Goal: Transaction & Acquisition: Purchase product/service

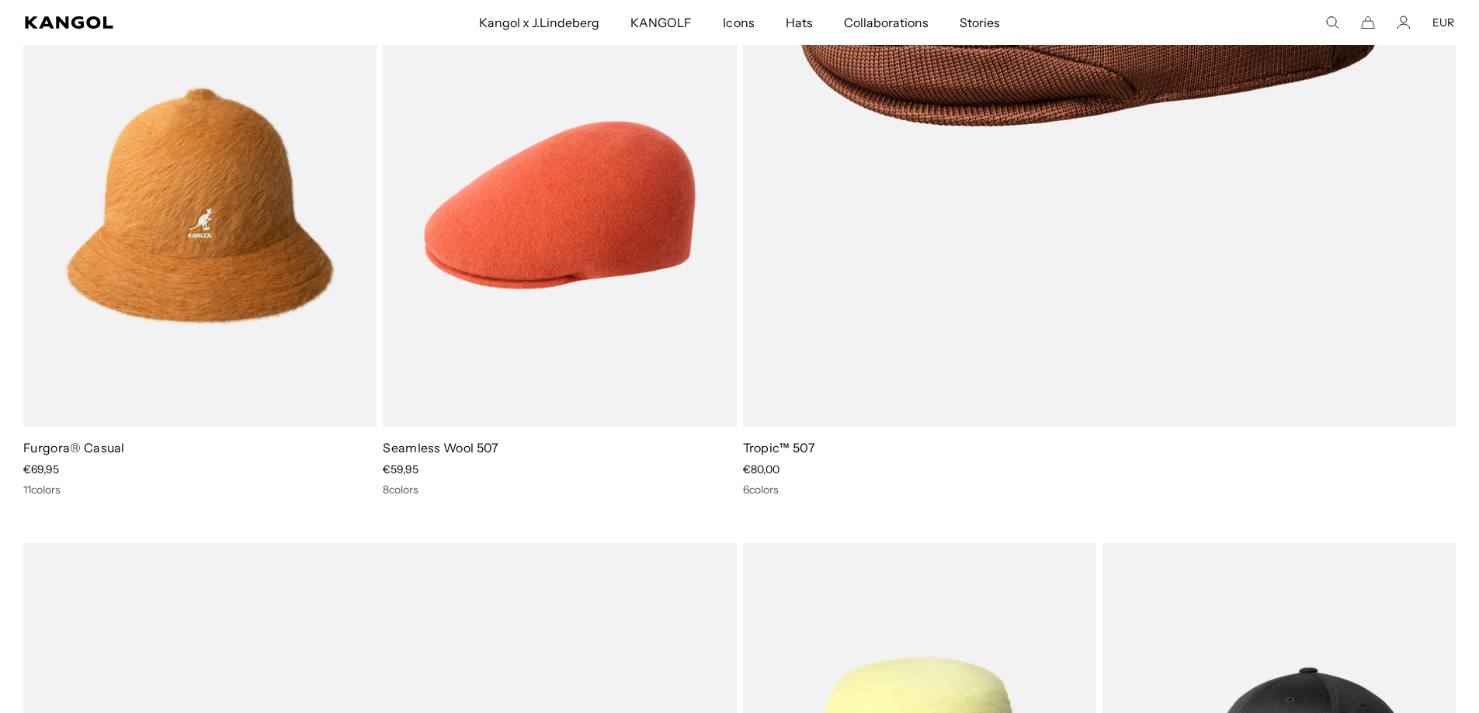
scroll to position [2970, 0]
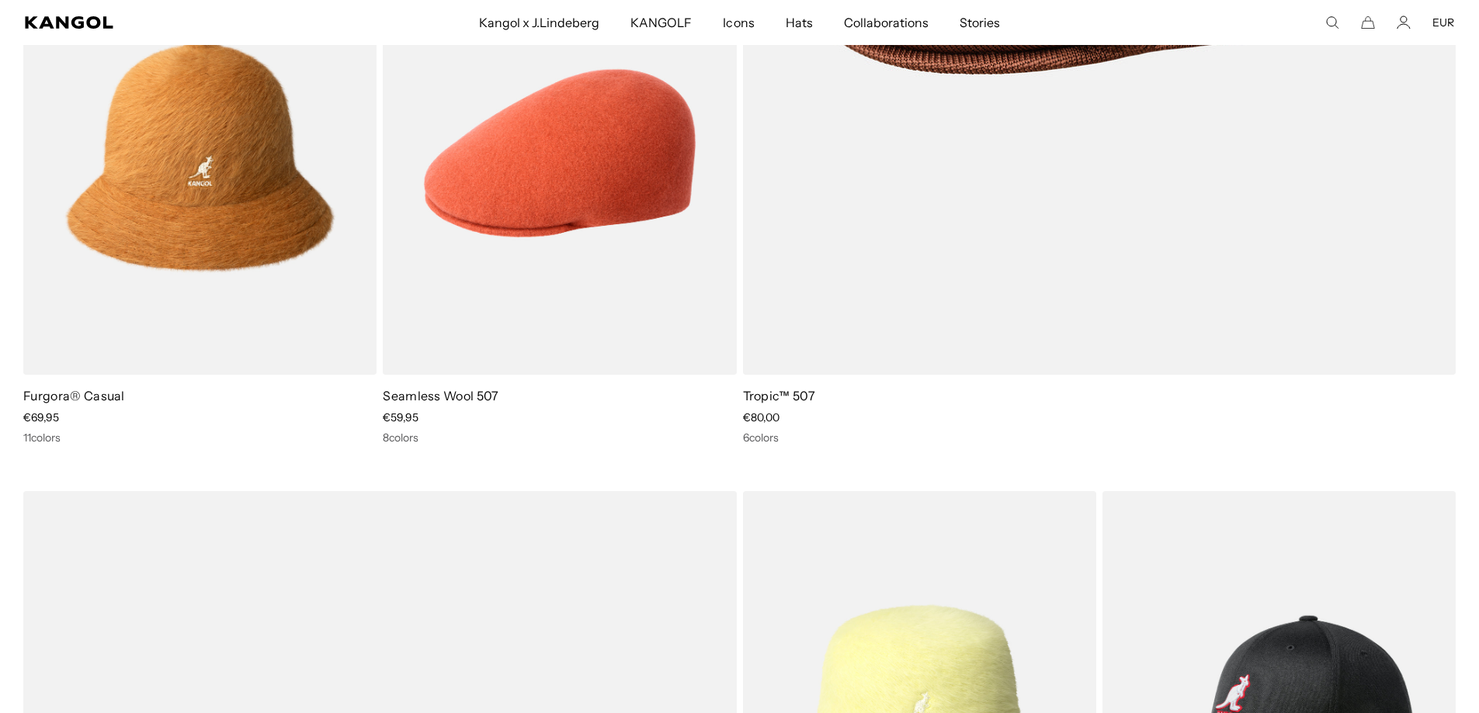
drag, startPoint x: 1487, startPoint y: 17, endPoint x: 1490, endPoint y: 106, distance: 89.3
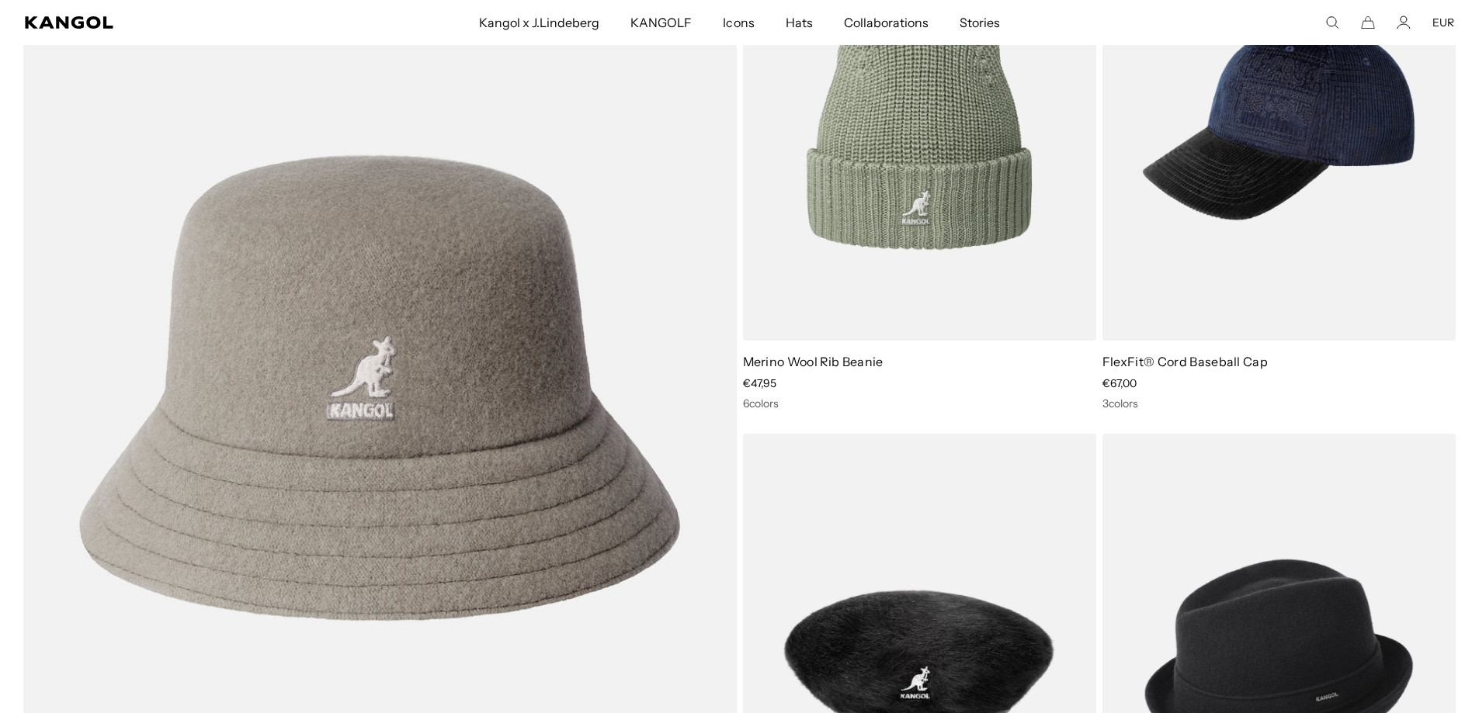
scroll to position [0, 320]
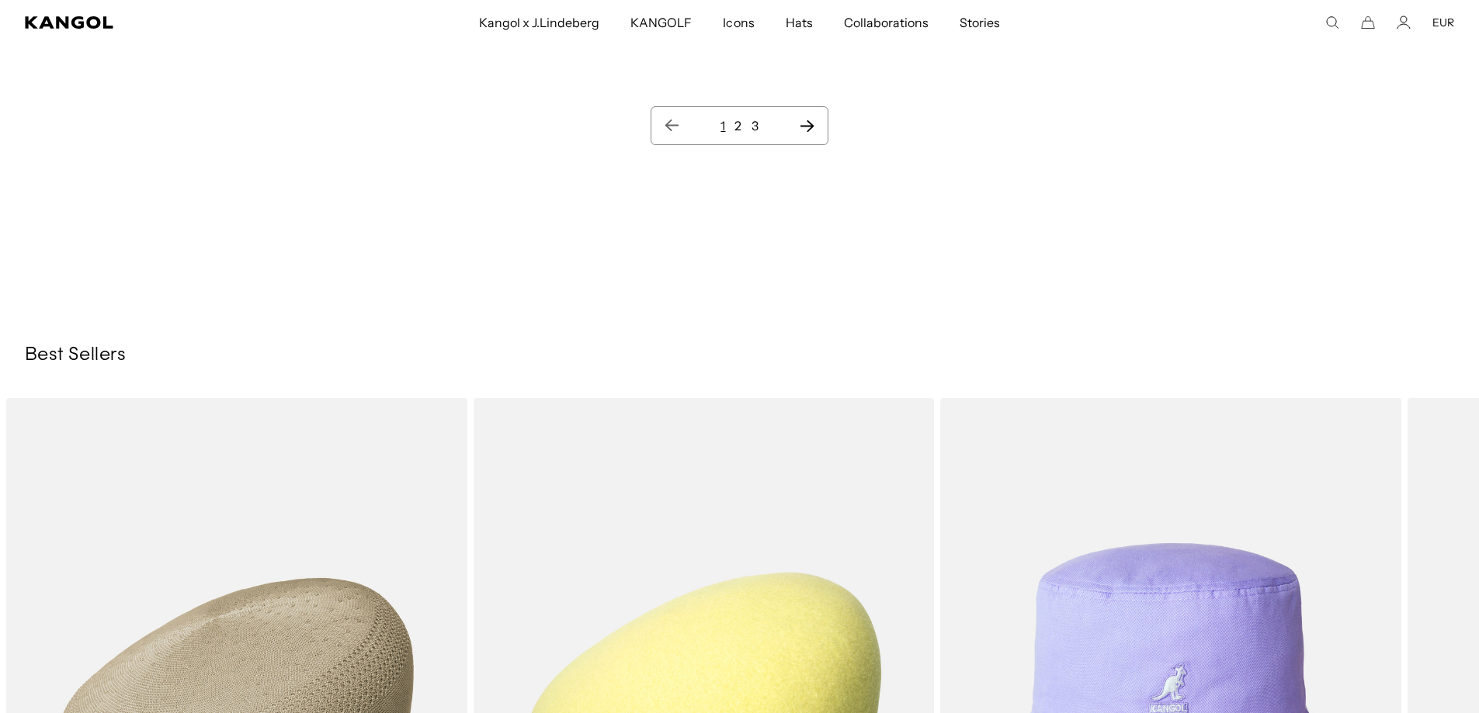
click at [805, 128] on icon "Next page" at bounding box center [807, 126] width 16 height 16
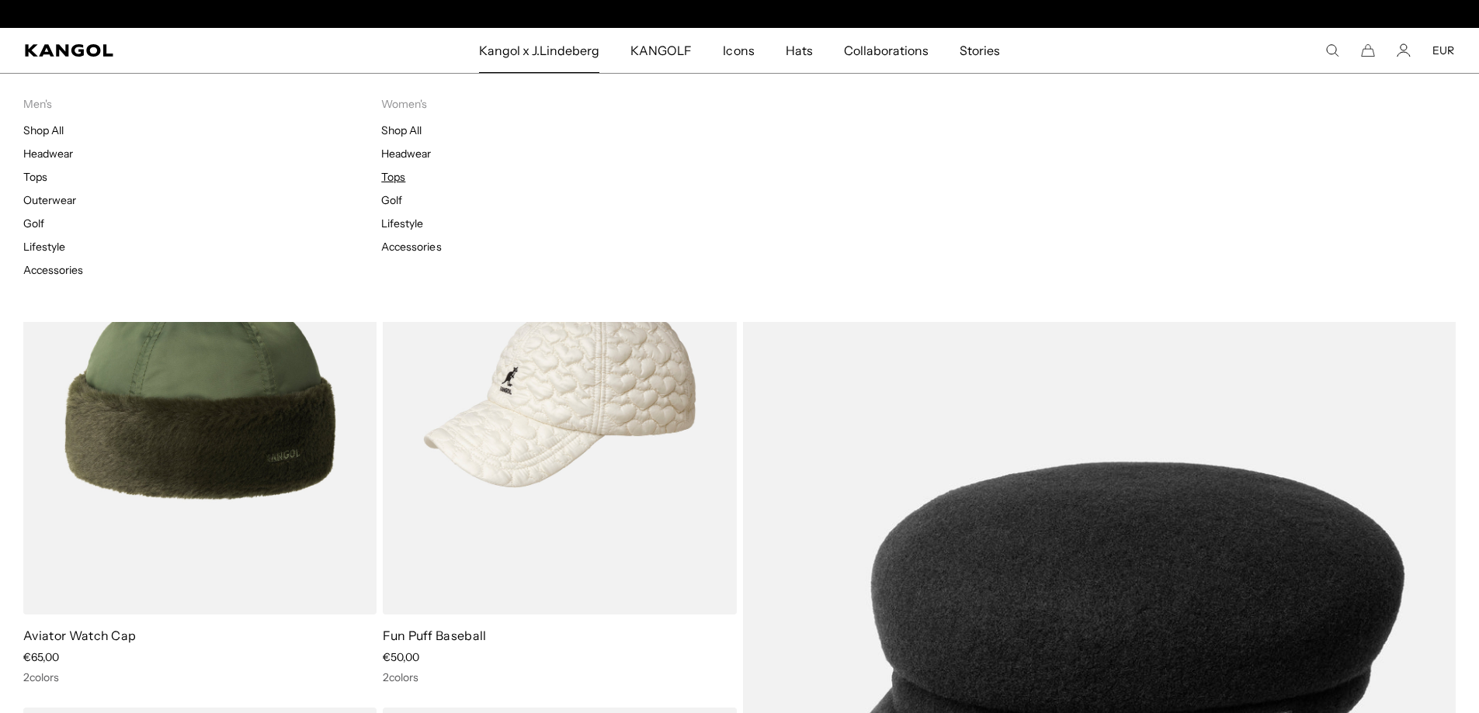
scroll to position [0, 320]
click at [40, 152] on link "Headwear" at bounding box center [48, 154] width 50 height 14
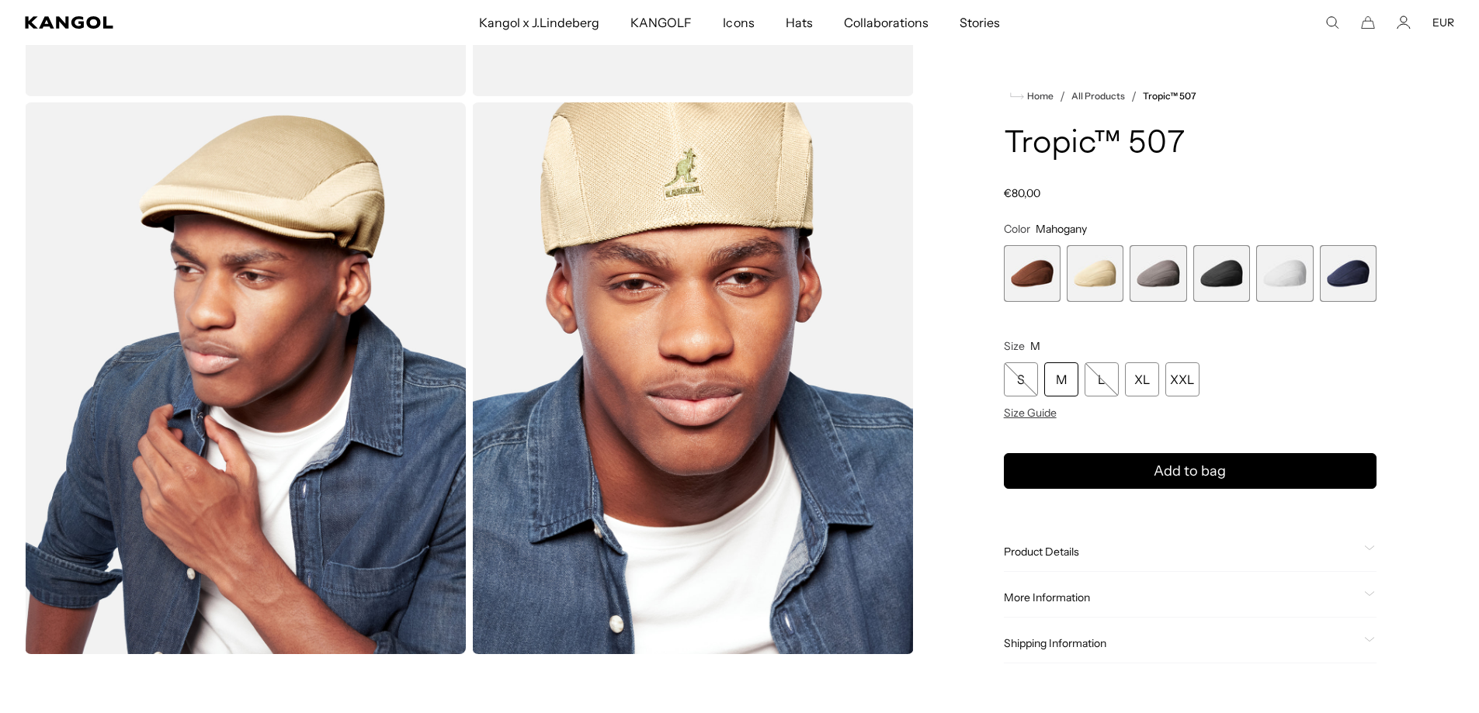
scroll to position [0, 320]
click at [1369, 547] on icon at bounding box center [1369, 548] width 11 height 5
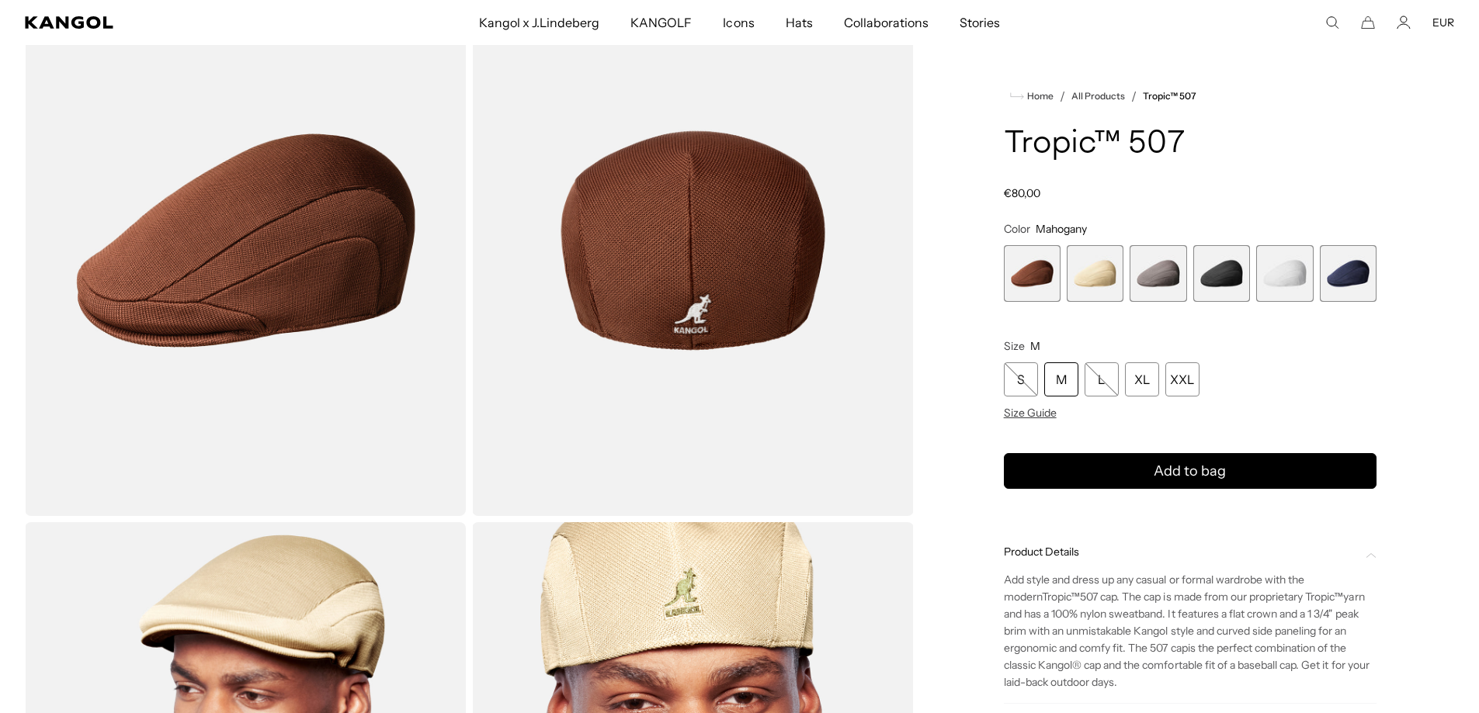
click at [1150, 278] on span "3 of 6" at bounding box center [1158, 273] width 57 height 57
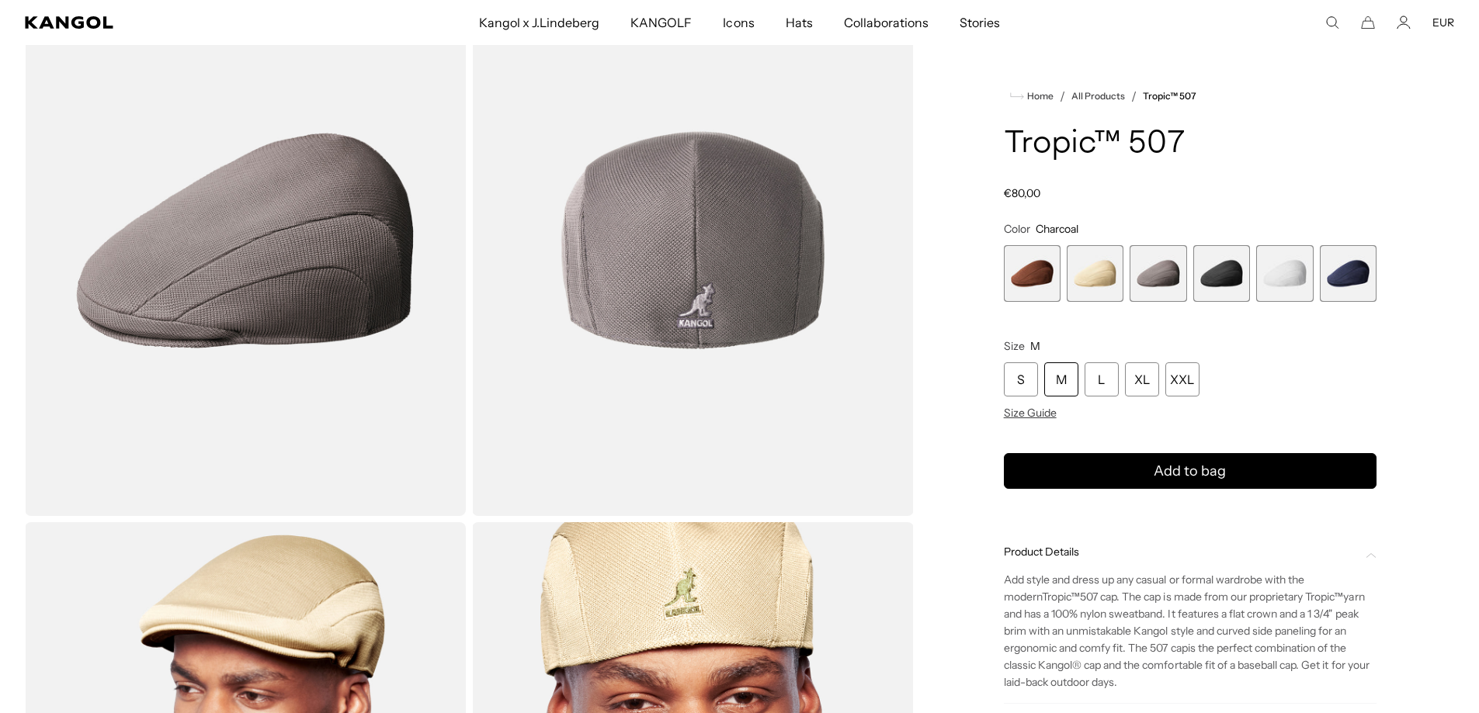
click at [1222, 269] on span "4 of 6" at bounding box center [1221, 273] width 57 height 57
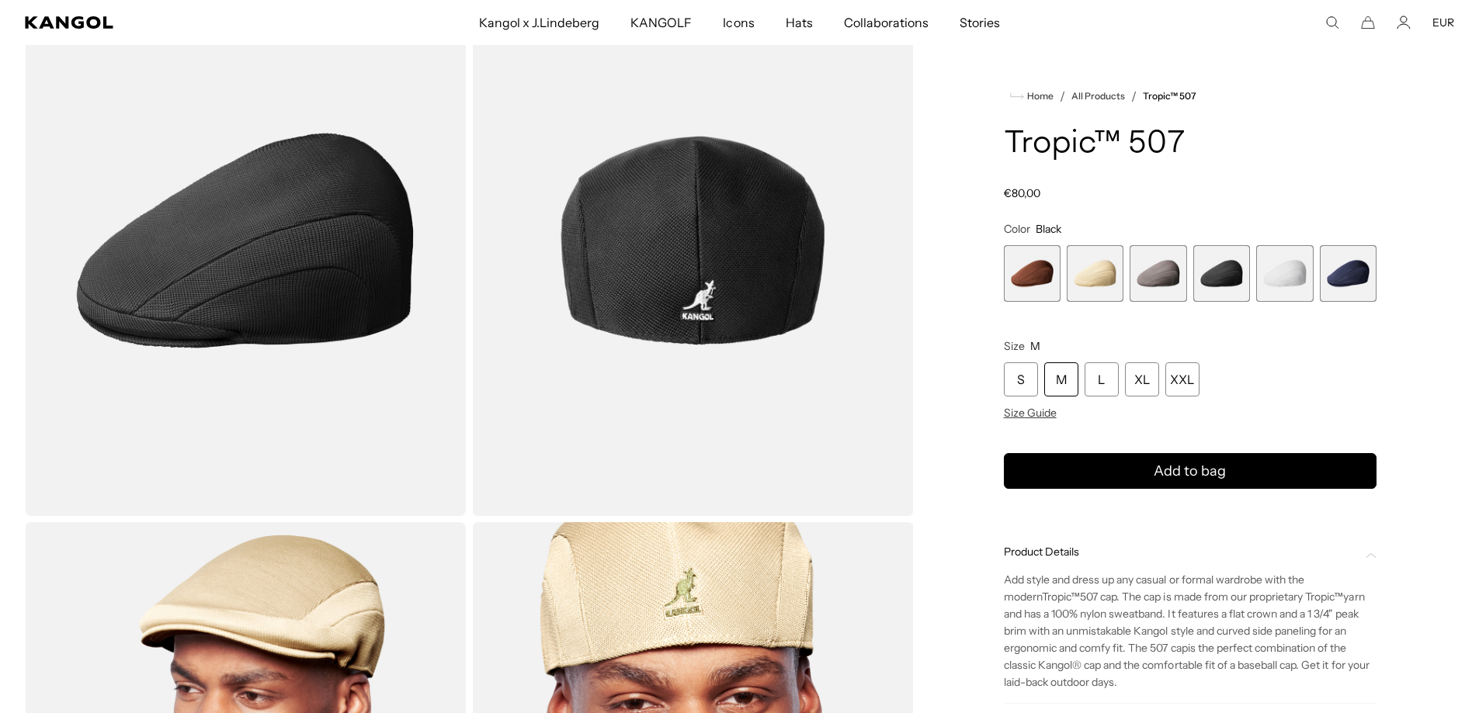
scroll to position [0, 320]
click at [1041, 277] on span "1 of 6" at bounding box center [1032, 273] width 57 height 57
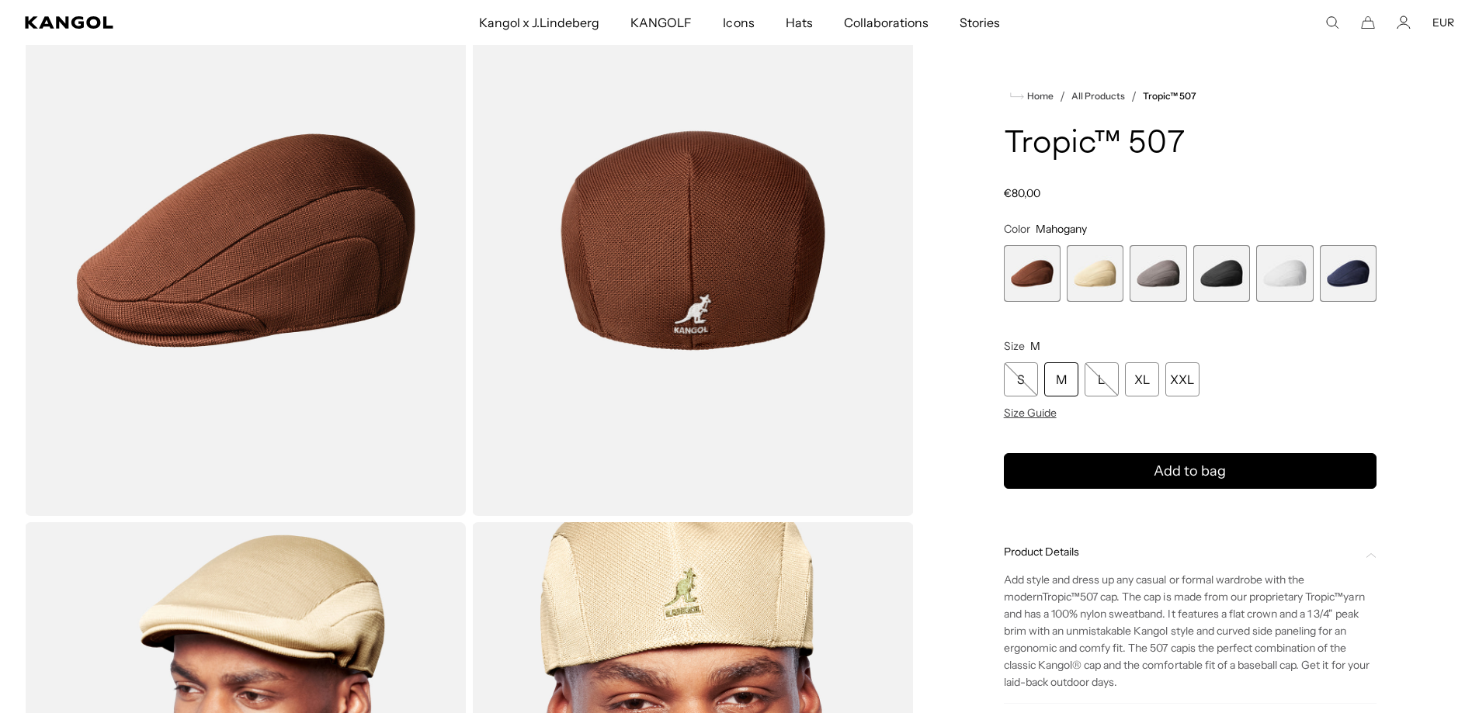
click at [1227, 266] on span "4 of 6" at bounding box center [1221, 273] width 57 height 57
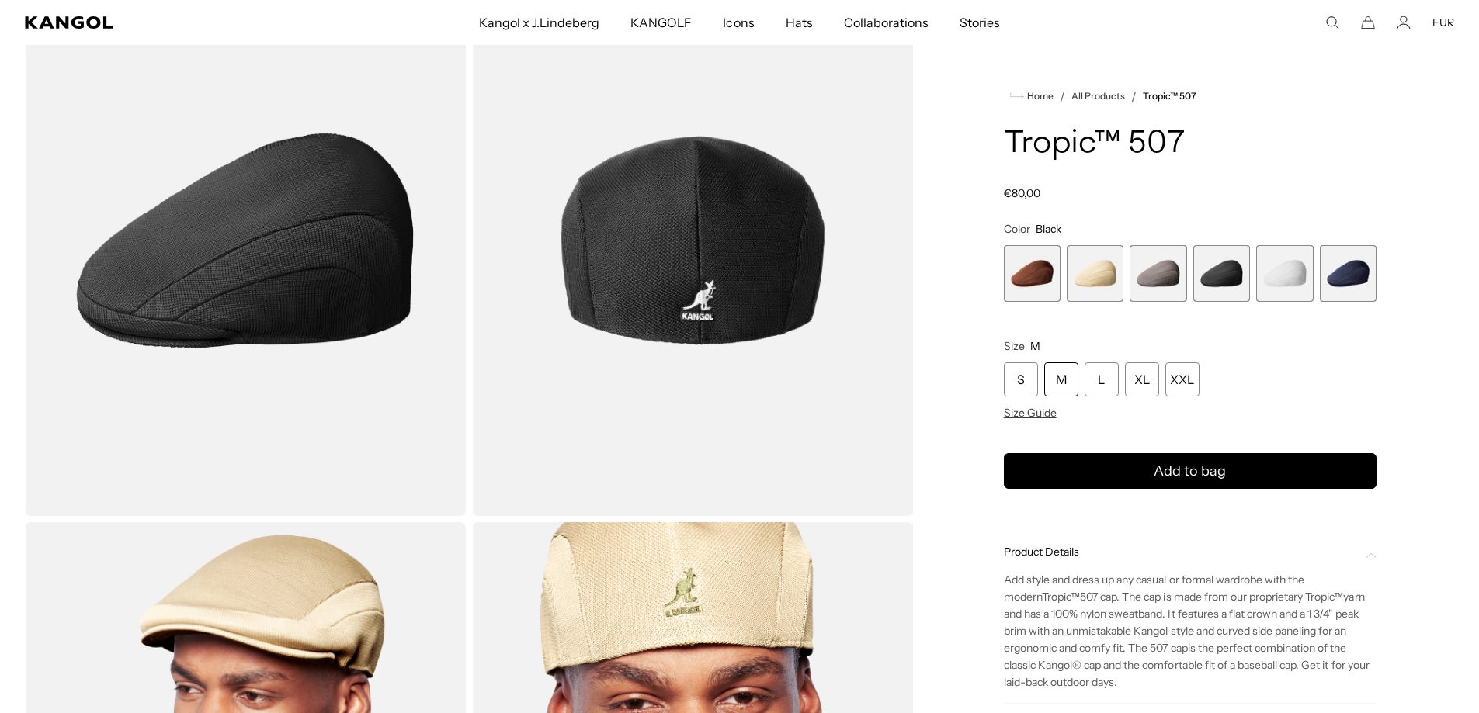
click at [1285, 267] on span "5 of 6" at bounding box center [1284, 273] width 57 height 57
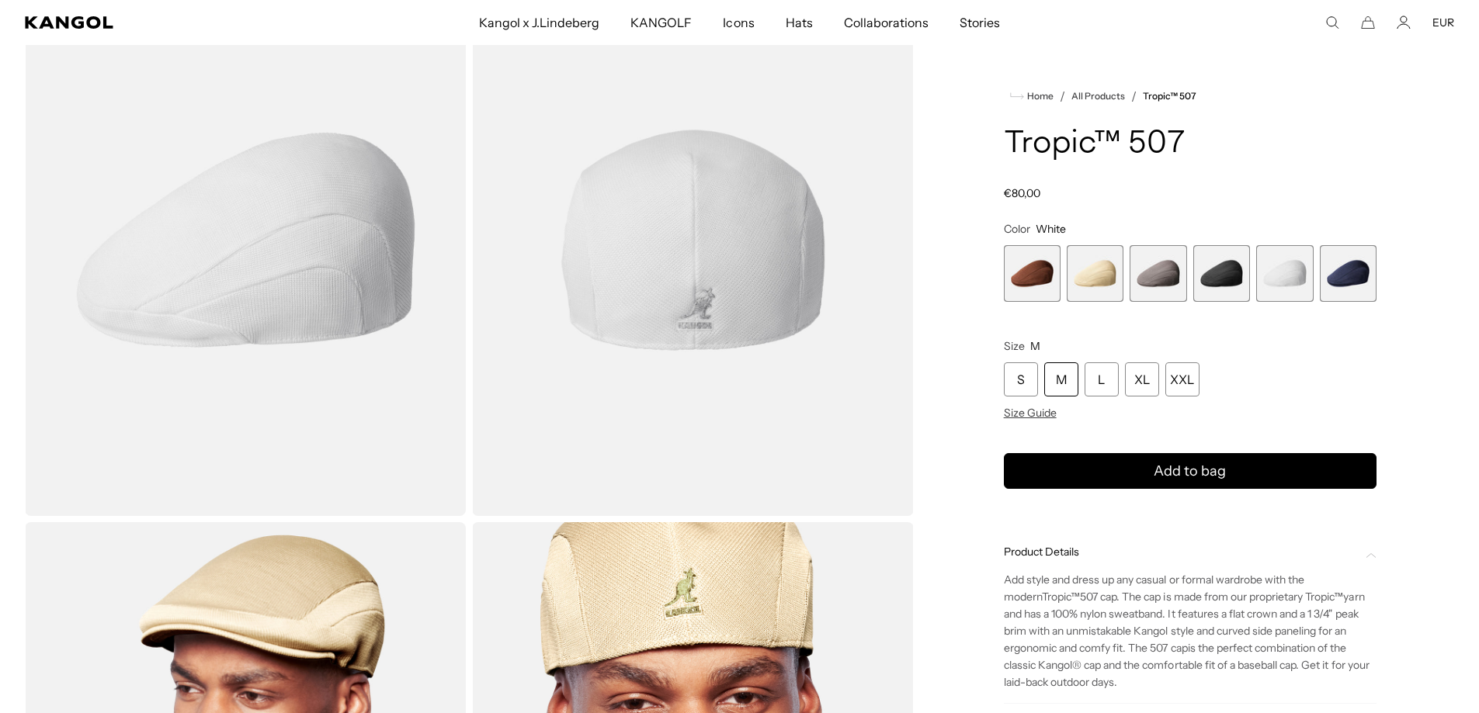
scroll to position [0, 320]
click at [1367, 276] on span "6 of 6" at bounding box center [1348, 273] width 57 height 57
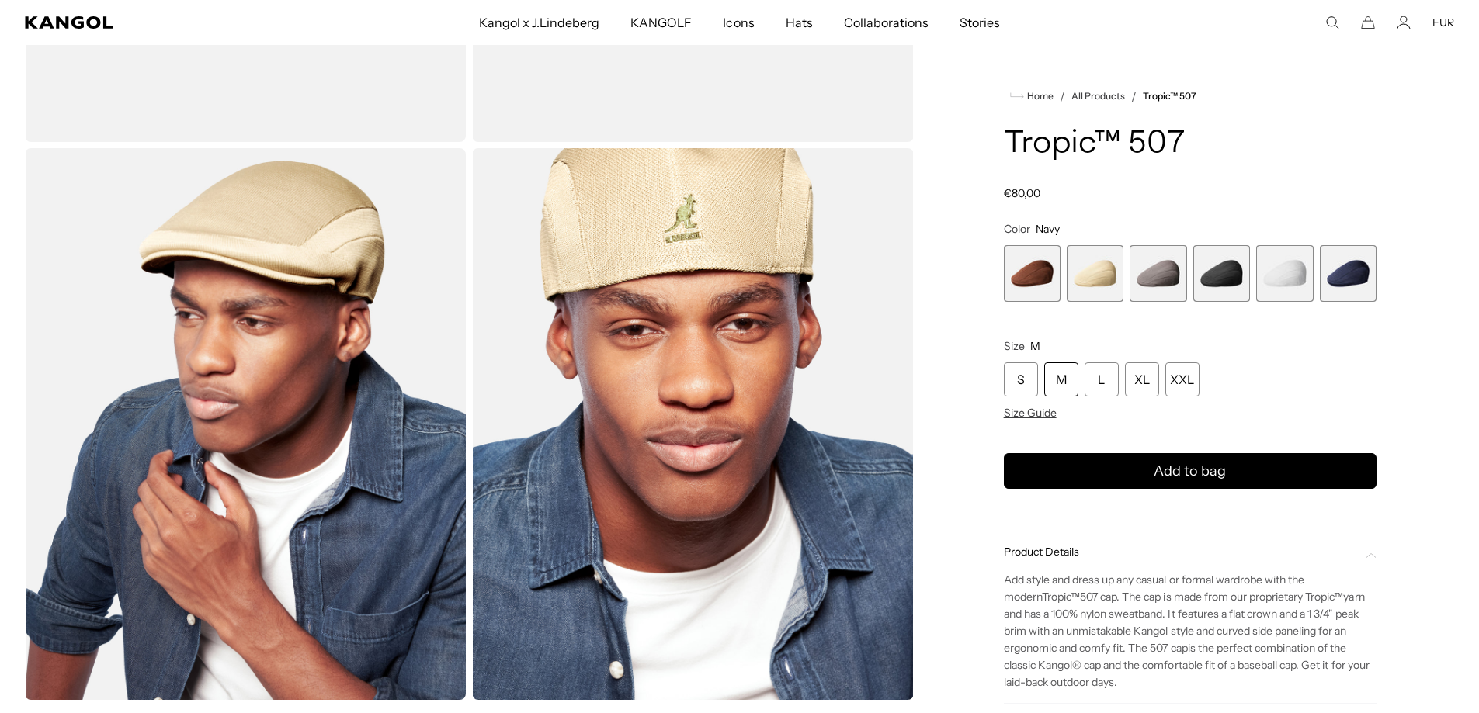
scroll to position [0, 320]
click at [1078, 272] on span "2 of 6" at bounding box center [1095, 273] width 57 height 57
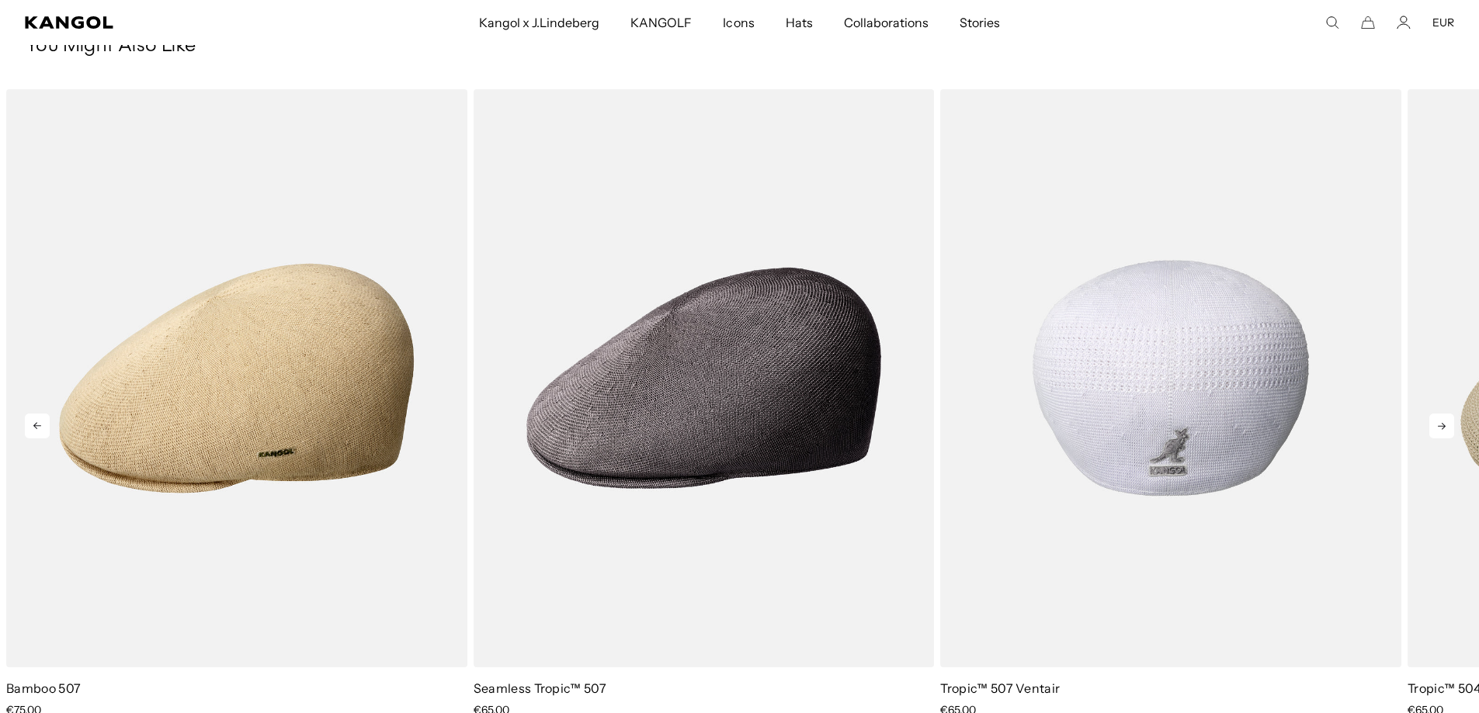
click at [1251, 385] on img "3 of 5" at bounding box center [1170, 378] width 461 height 578
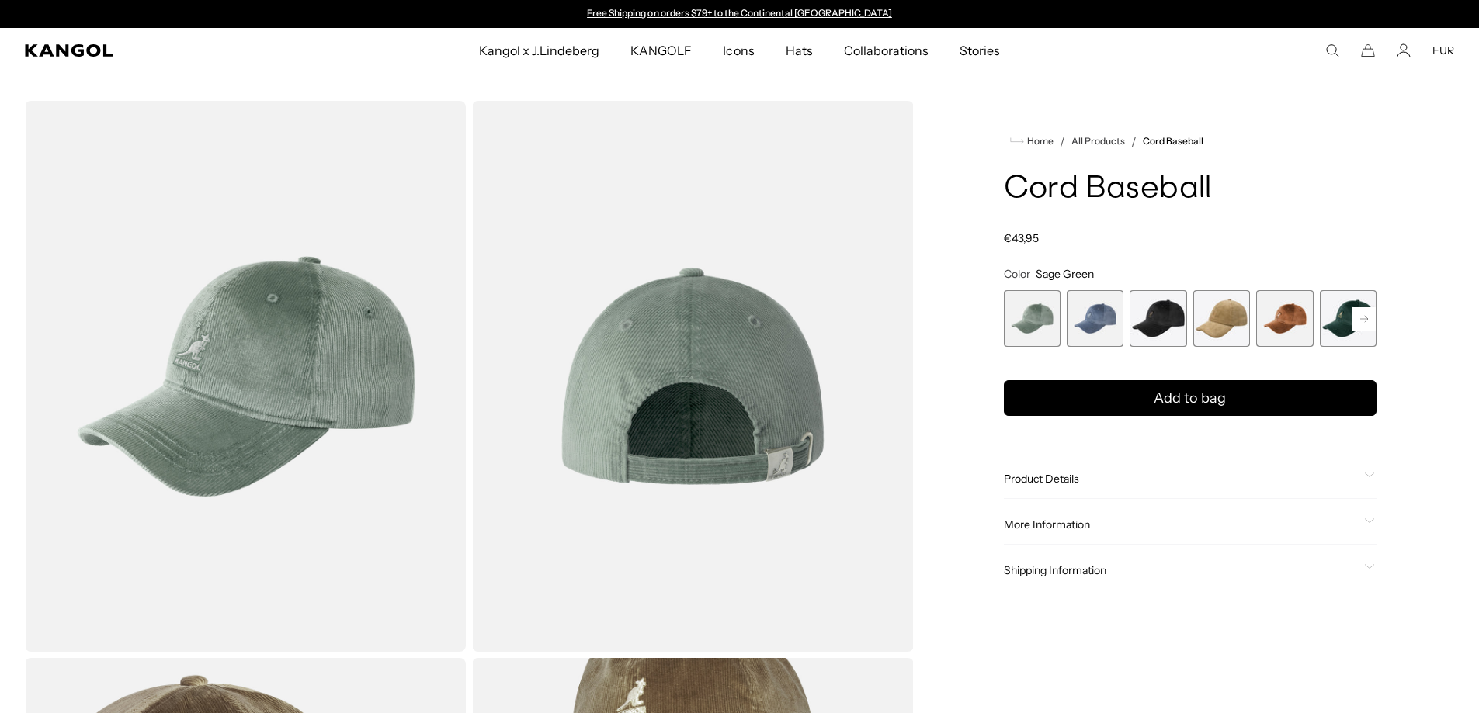
click at [1269, 315] on span "5 of 9" at bounding box center [1284, 318] width 57 height 57
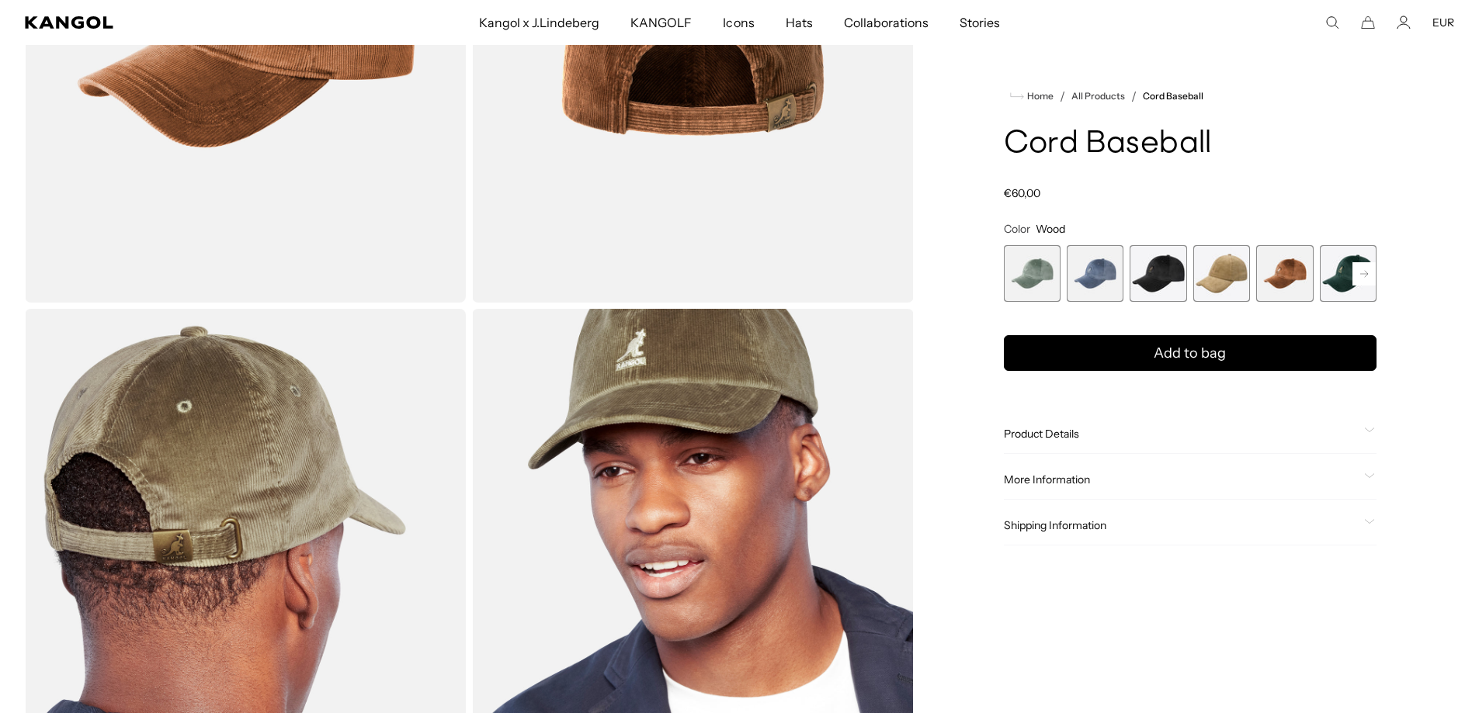
scroll to position [0, 320]
click at [1359, 274] on rect at bounding box center [1363, 273] width 23 height 23
click at [1359, 274] on span "9 of 9" at bounding box center [1348, 273] width 57 height 57
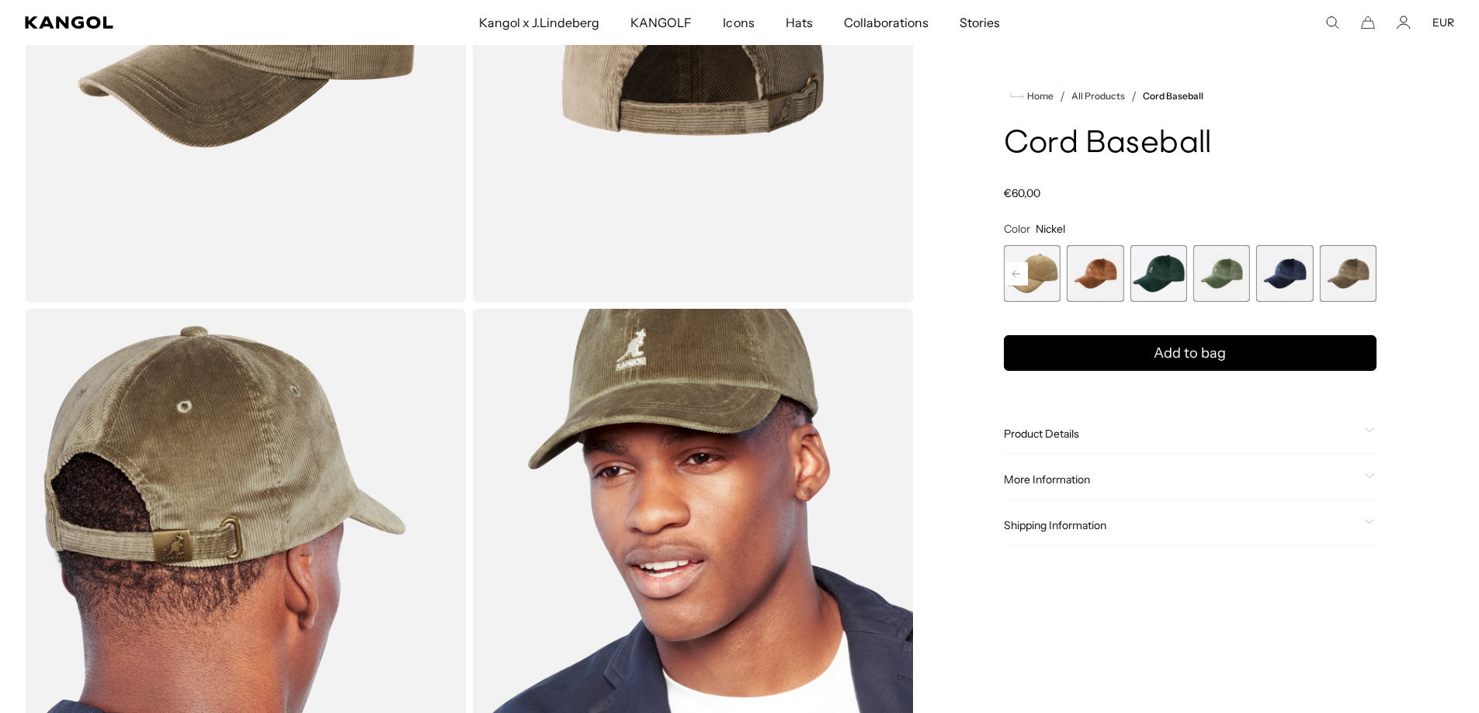
click at [1366, 429] on icon at bounding box center [1369, 431] width 9 height 4
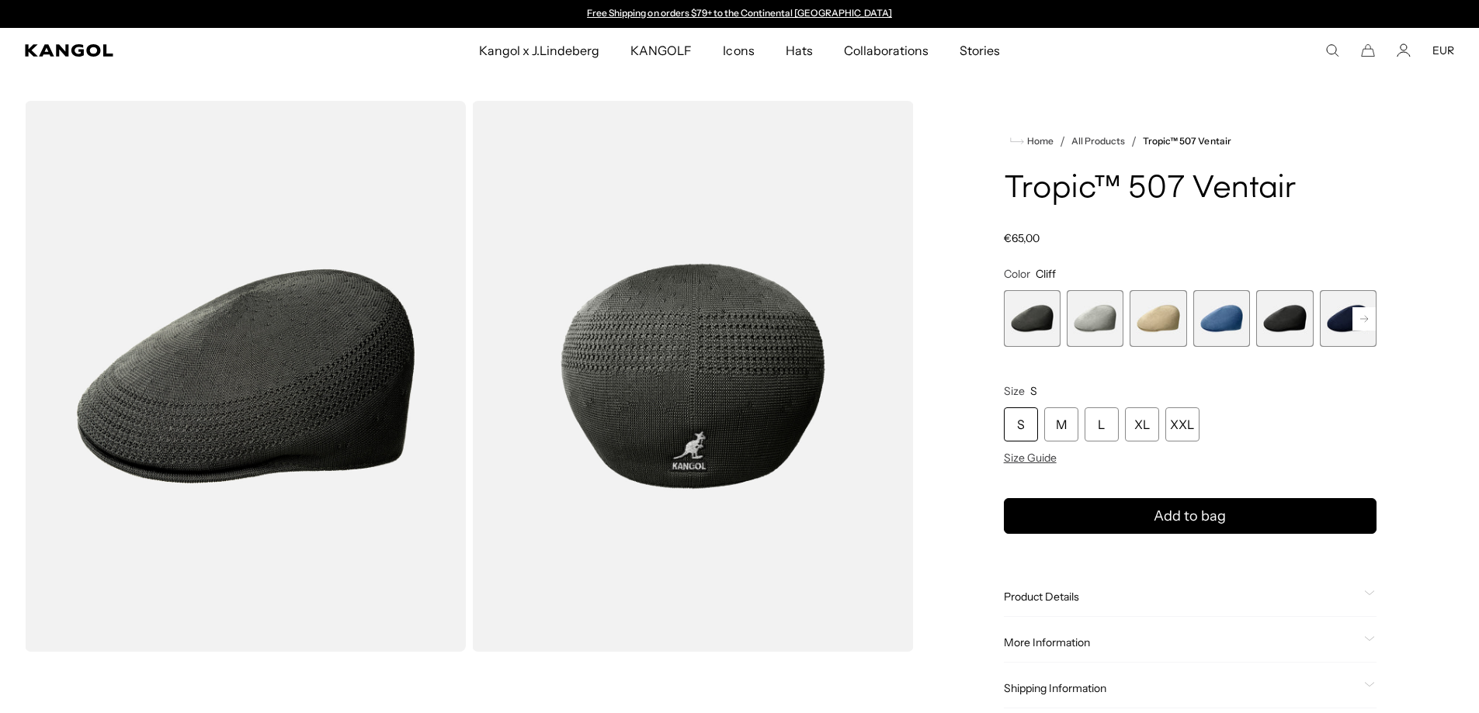
click at [1168, 311] on span "3 of 9" at bounding box center [1158, 318] width 57 height 57
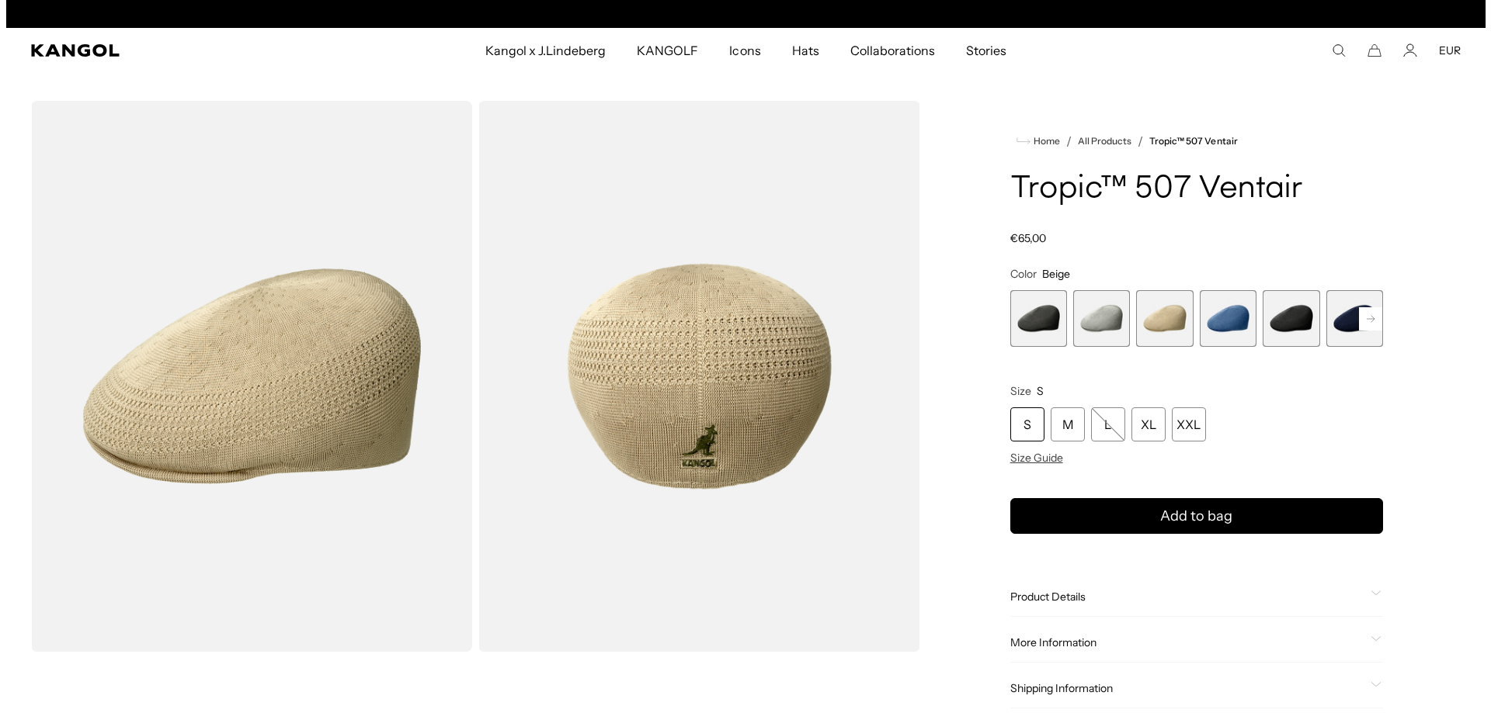
scroll to position [0, 320]
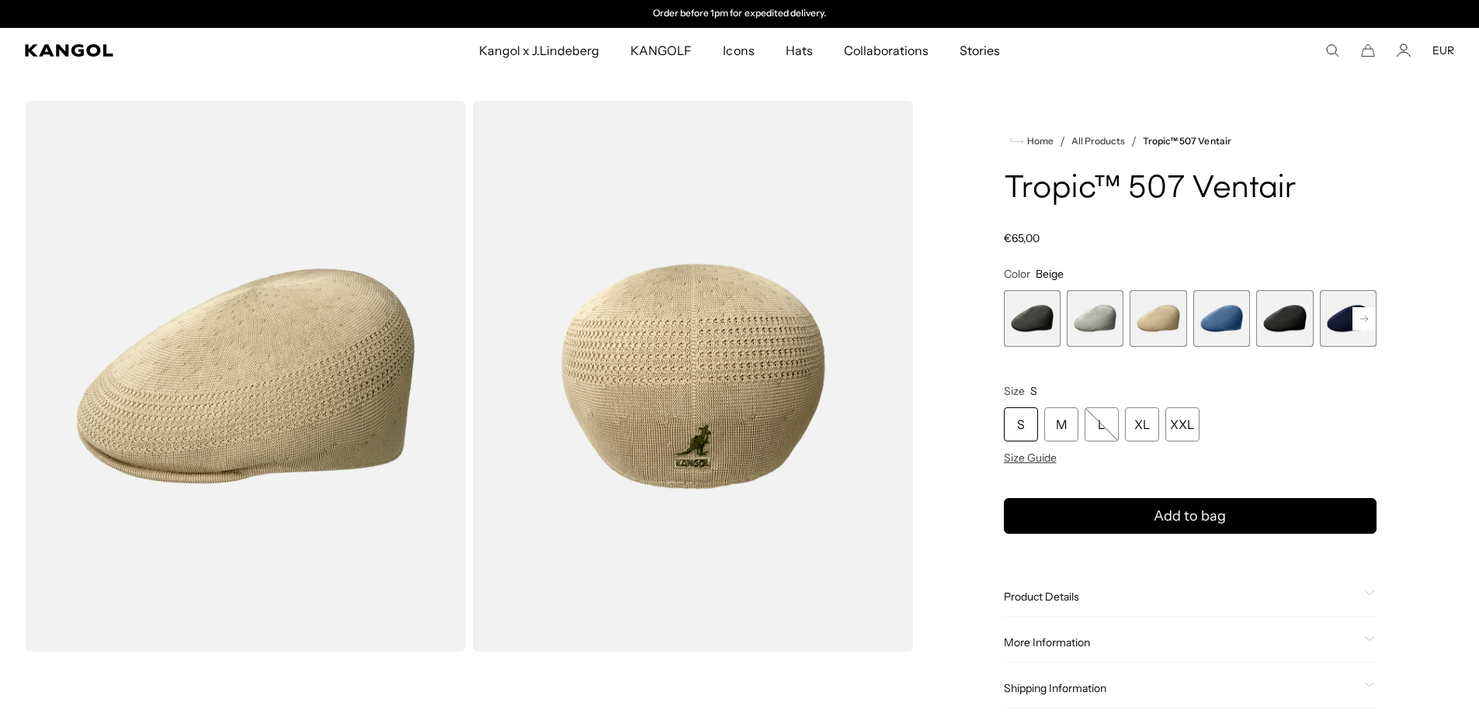
click at [269, 383] on img "Gallery Viewer" at bounding box center [245, 376] width 441 height 551
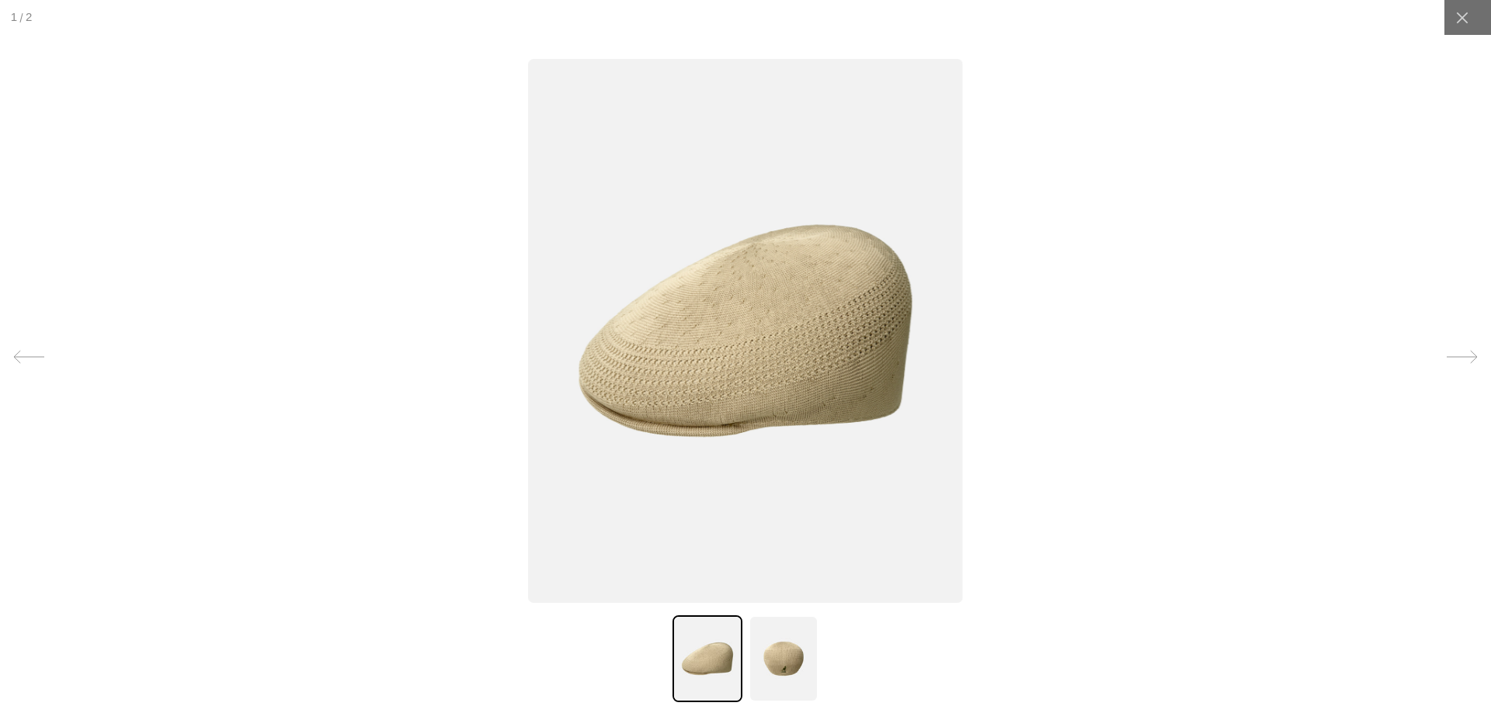
click at [776, 405] on img at bounding box center [745, 331] width 434 height 544
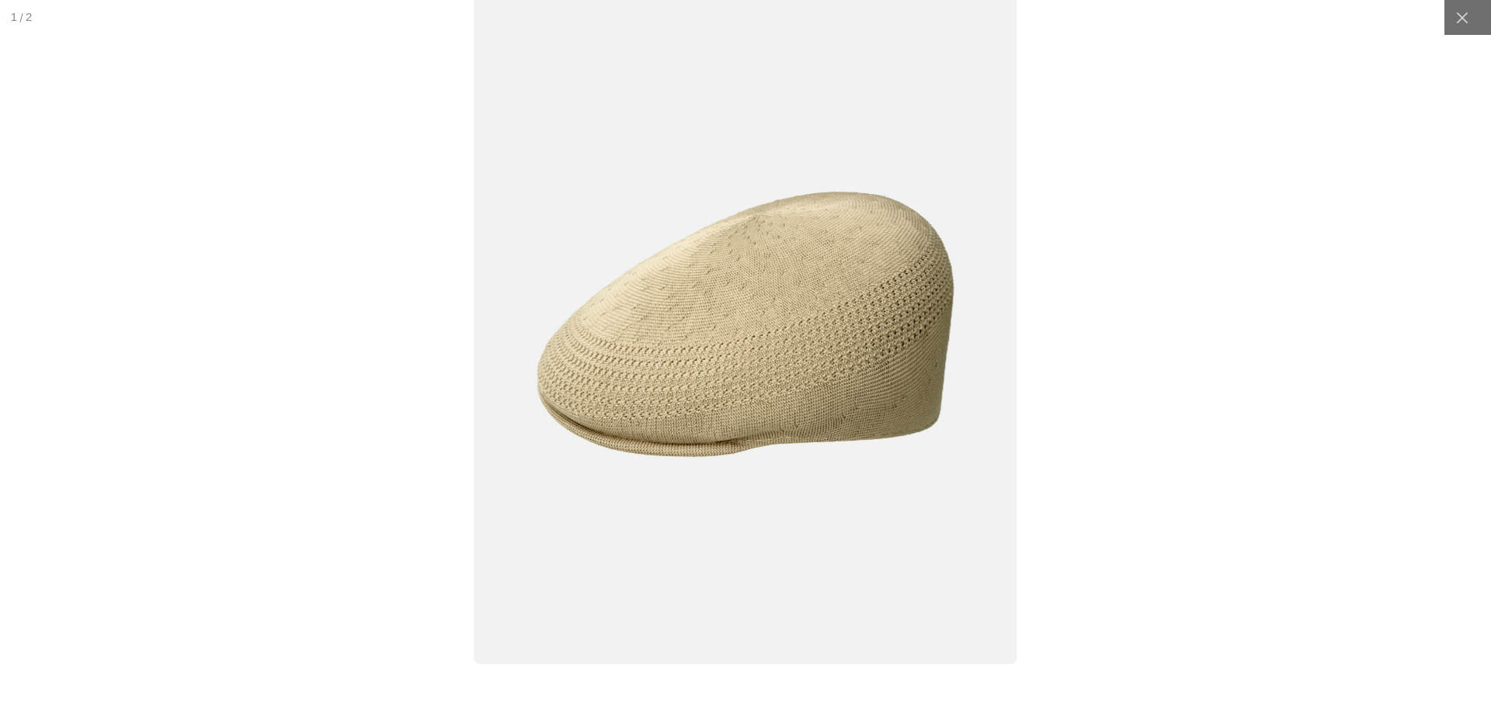
scroll to position [0, 0]
click at [779, 405] on img at bounding box center [745, 324] width 543 height 680
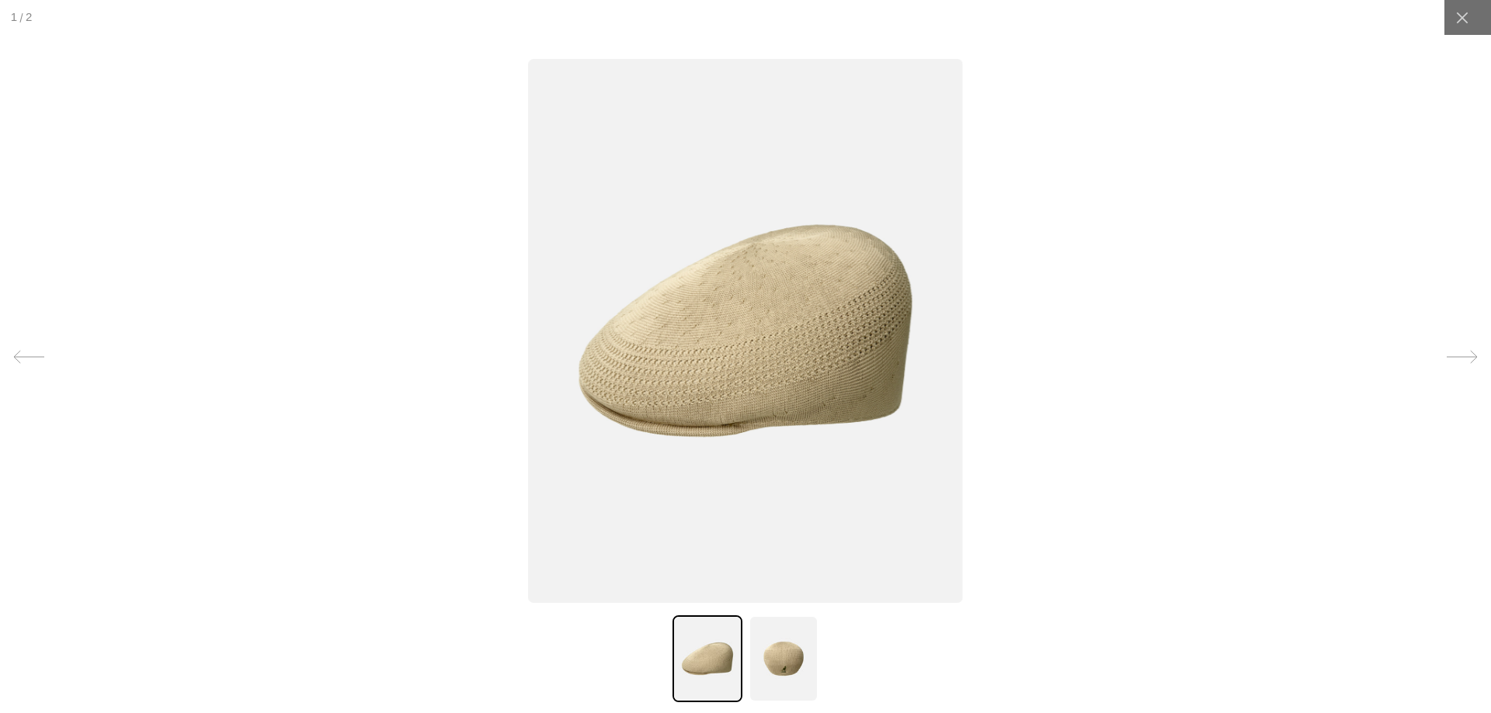
click at [779, 657] on img at bounding box center [783, 659] width 70 height 87
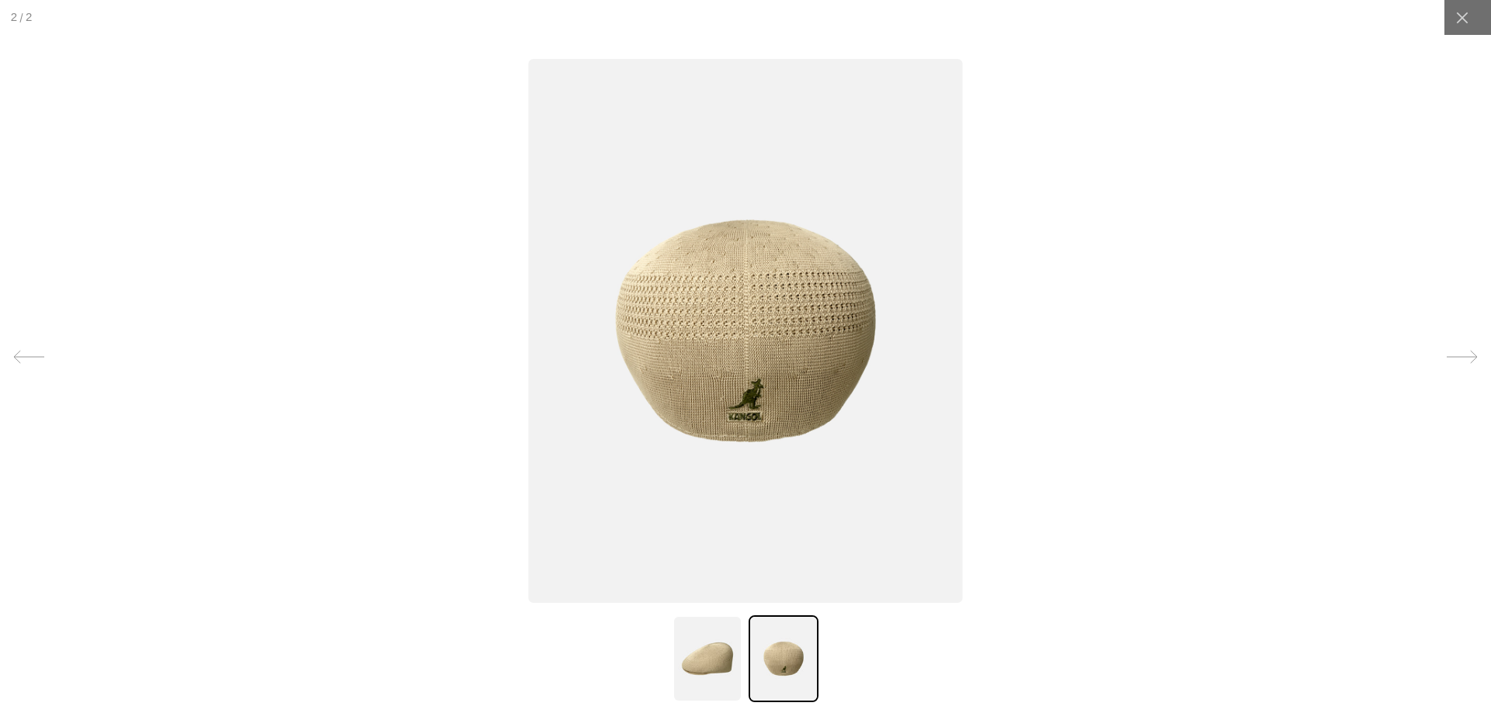
click at [753, 366] on img at bounding box center [745, 331] width 434 height 544
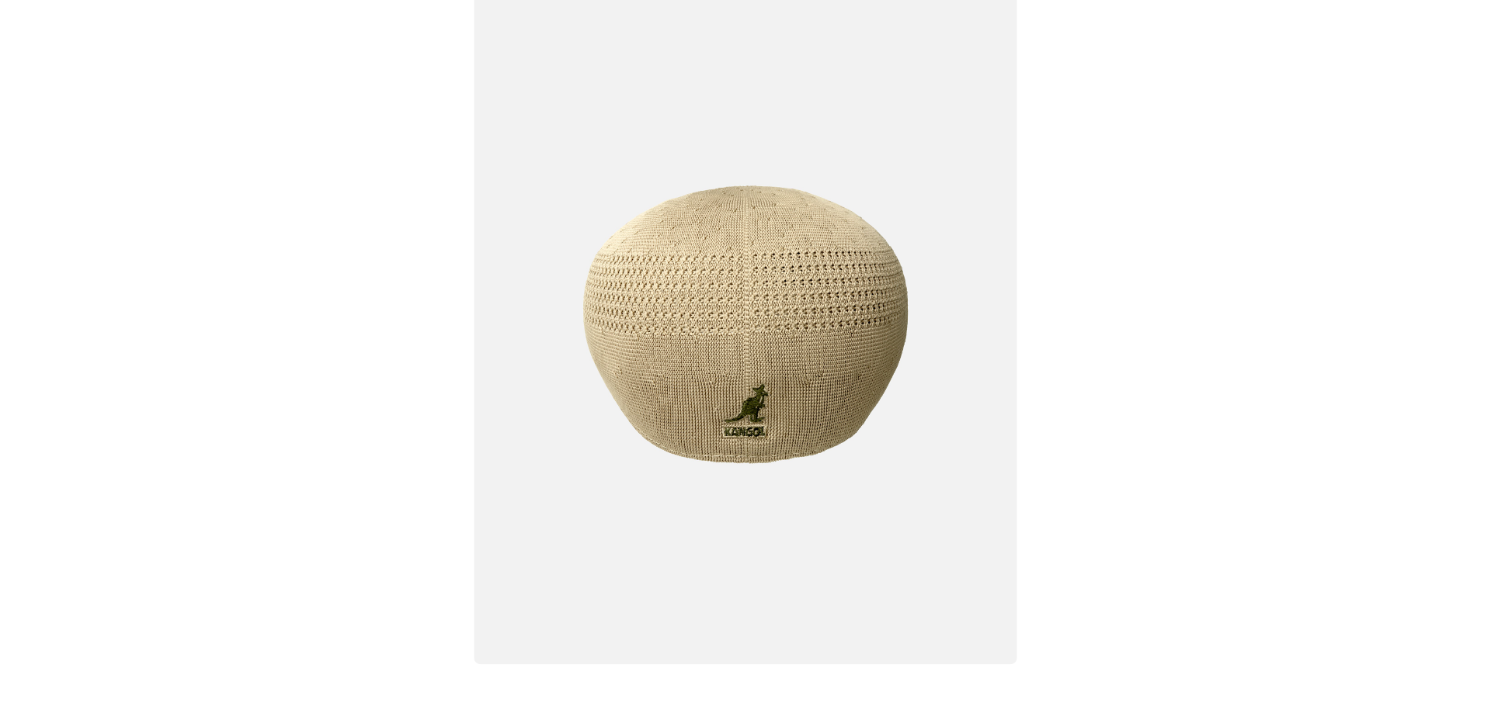
scroll to position [0, 320]
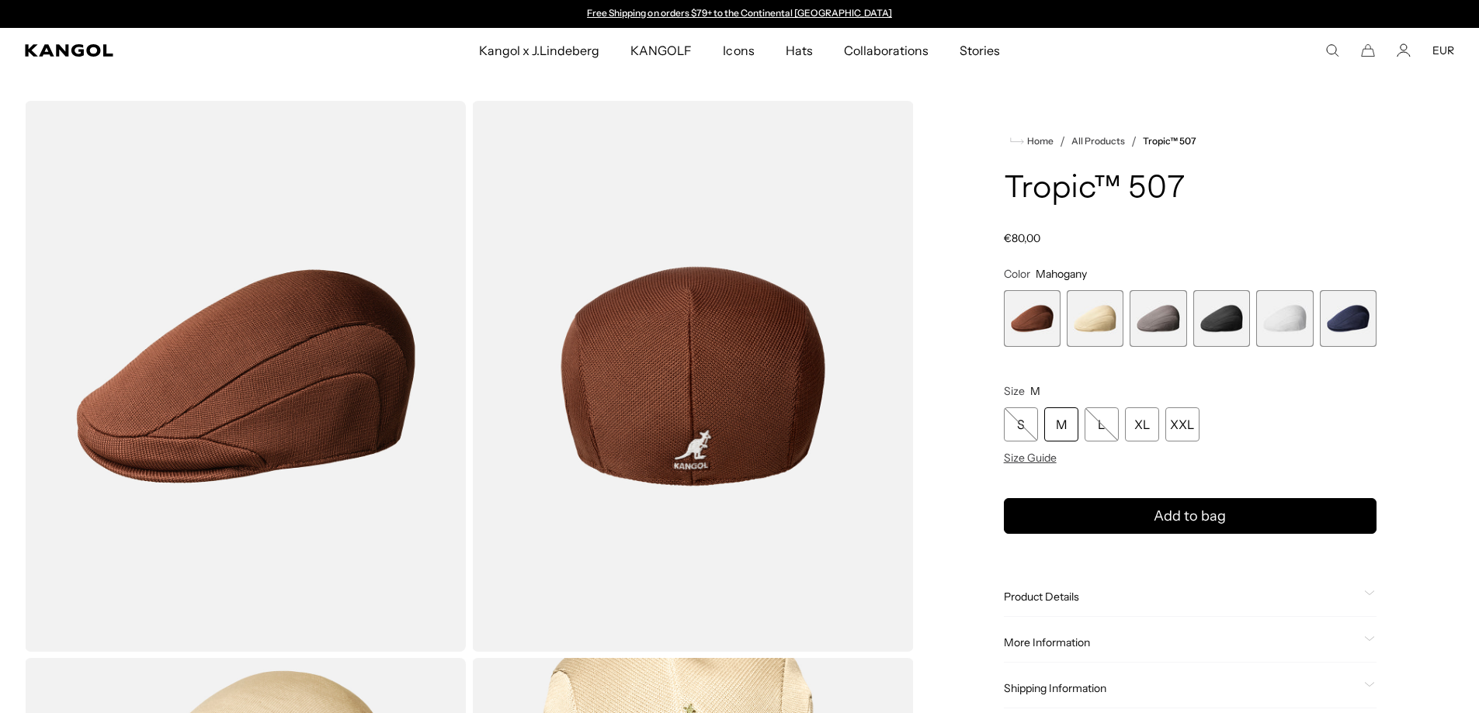
click at [732, 417] on img "Gallery Viewer" at bounding box center [692, 376] width 441 height 551
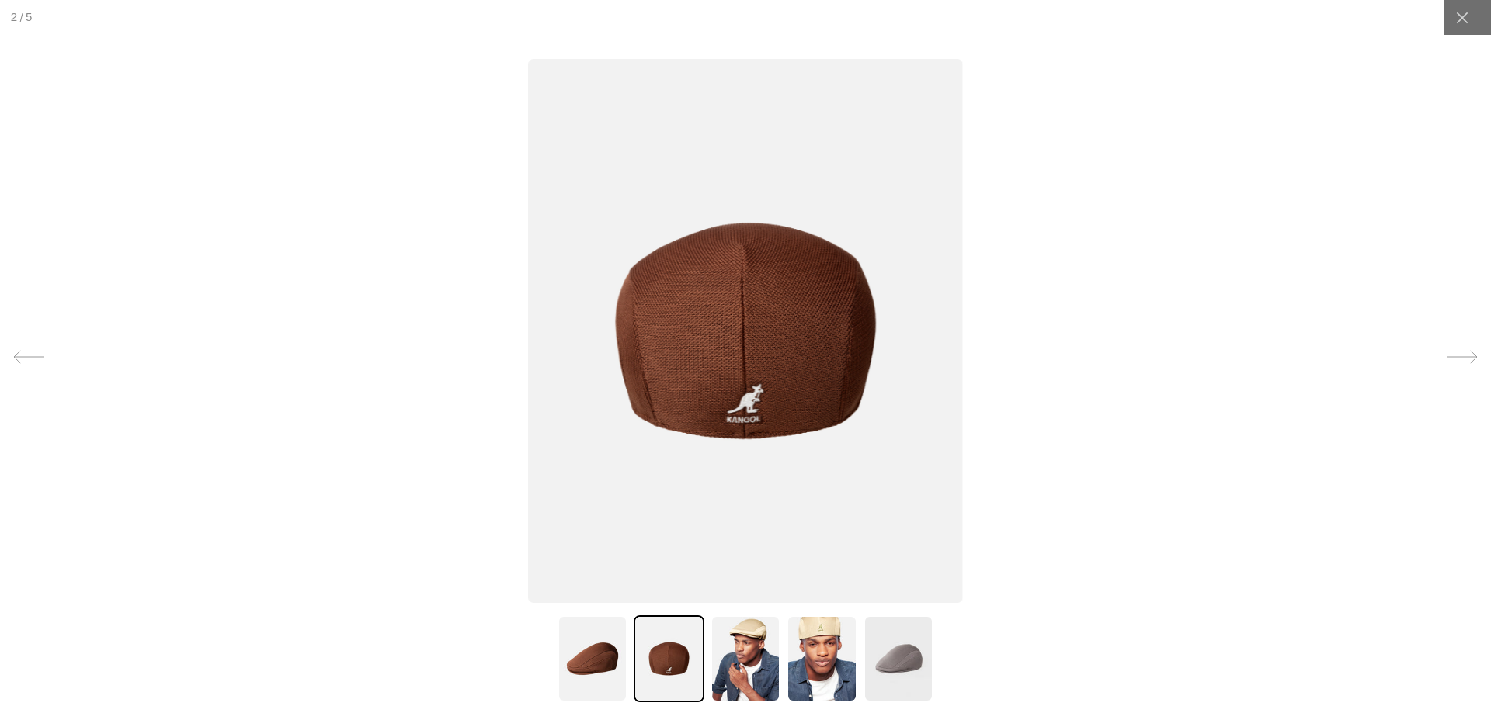
click at [730, 346] on img at bounding box center [745, 331] width 434 height 544
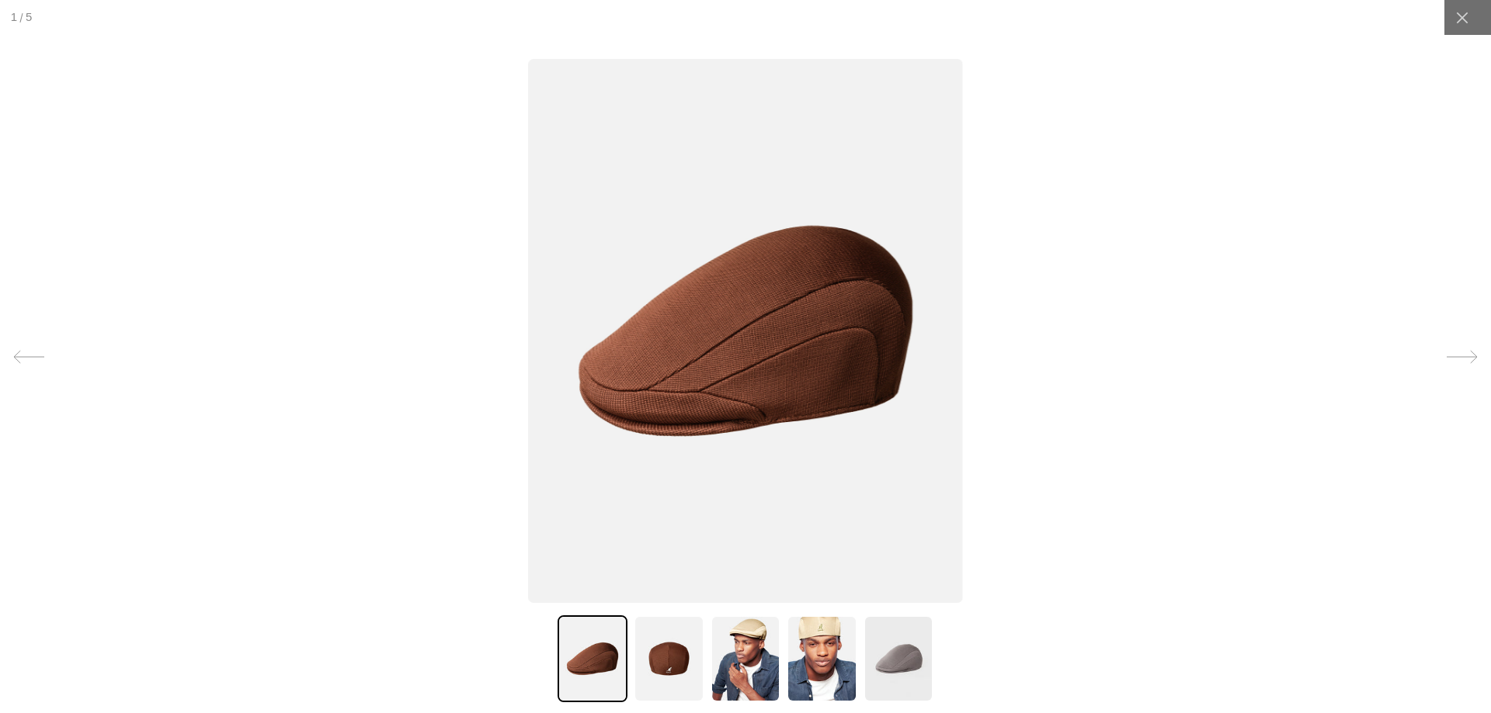
click at [734, 345] on img at bounding box center [745, 331] width 434 height 544
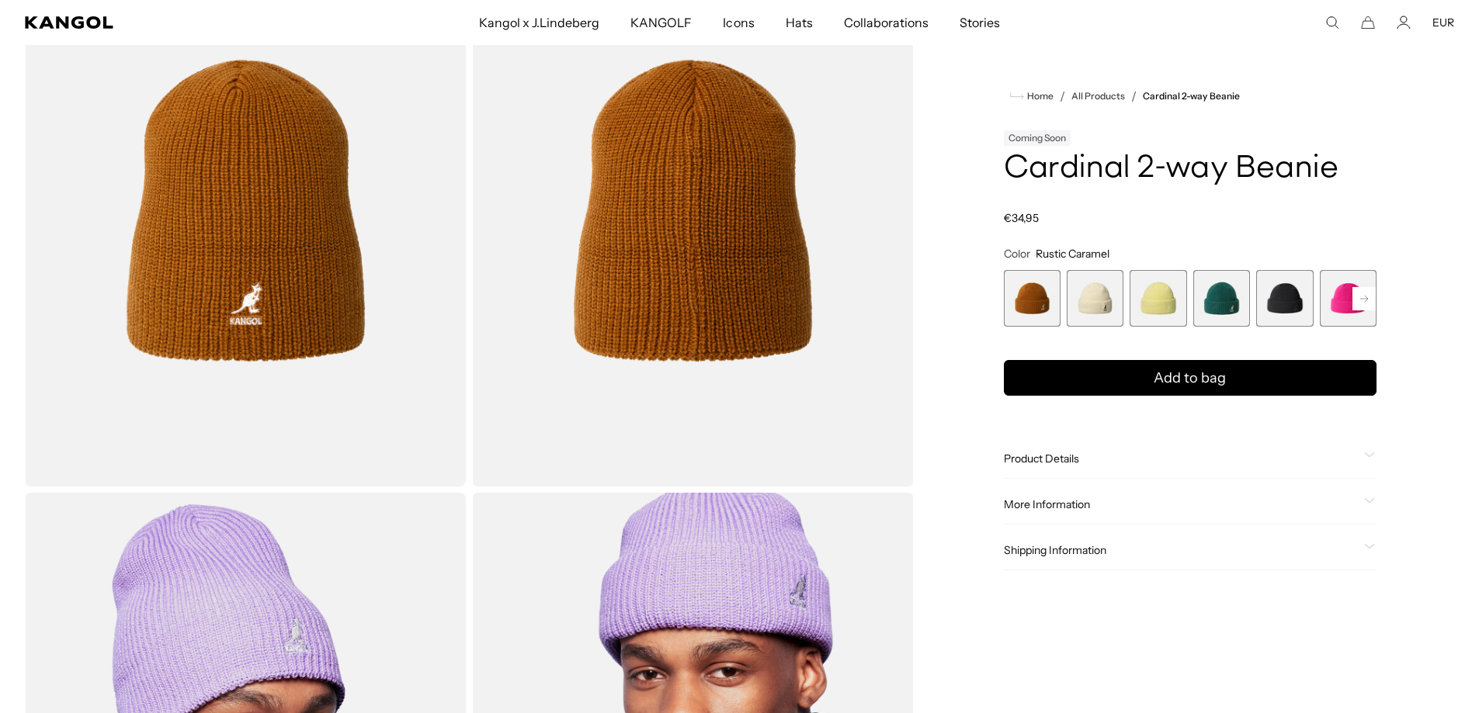
scroll to position [0, 320]
drag, startPoint x: 1074, startPoint y: 304, endPoint x: 1022, endPoint y: 585, distance: 285.0
click at [1010, 598] on div "Home / All Products / Cardinal 2-way Beanie Coming Soon Cardinal 2-way Beanie R…" at bounding box center [1190, 210] width 528 height 1667
click at [1092, 283] on span "2 of 14" at bounding box center [1095, 298] width 57 height 57
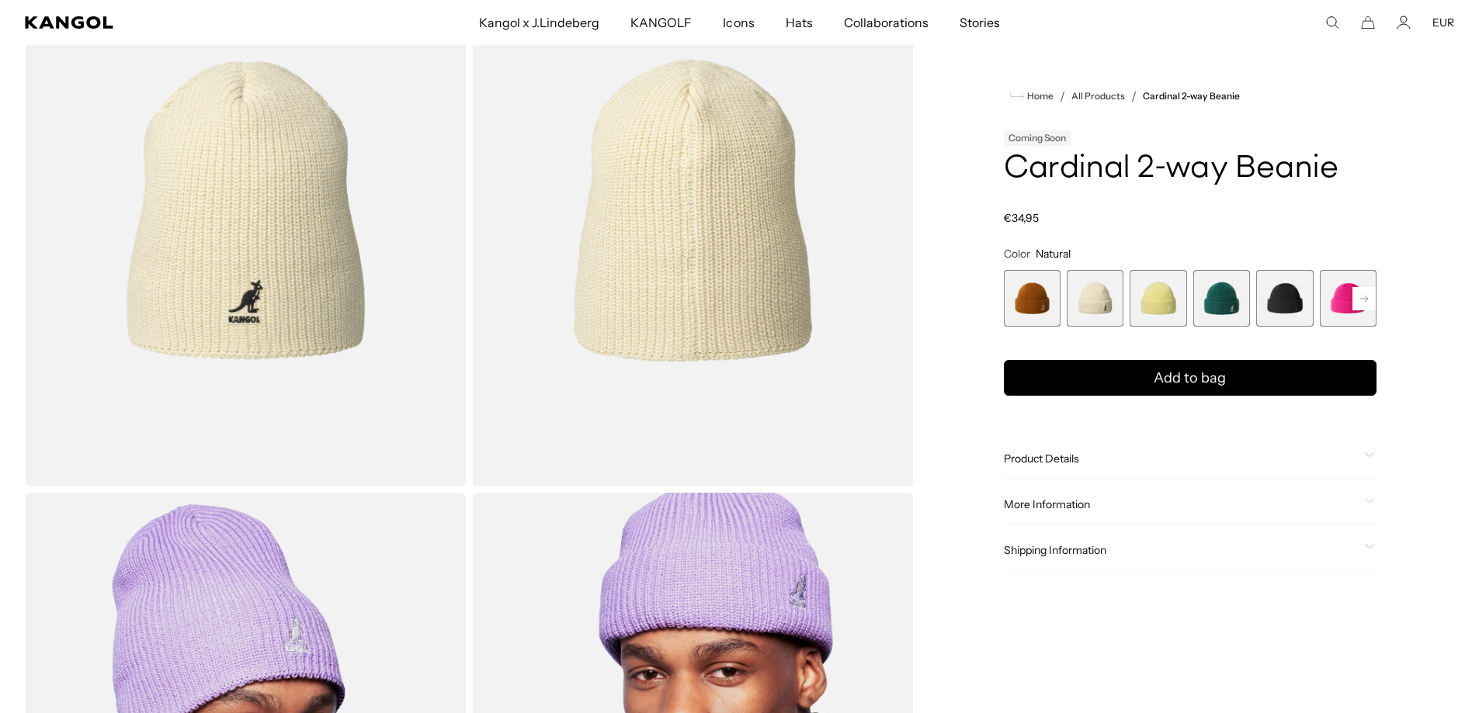
click at [1151, 304] on span "3 of 14" at bounding box center [1158, 298] width 57 height 57
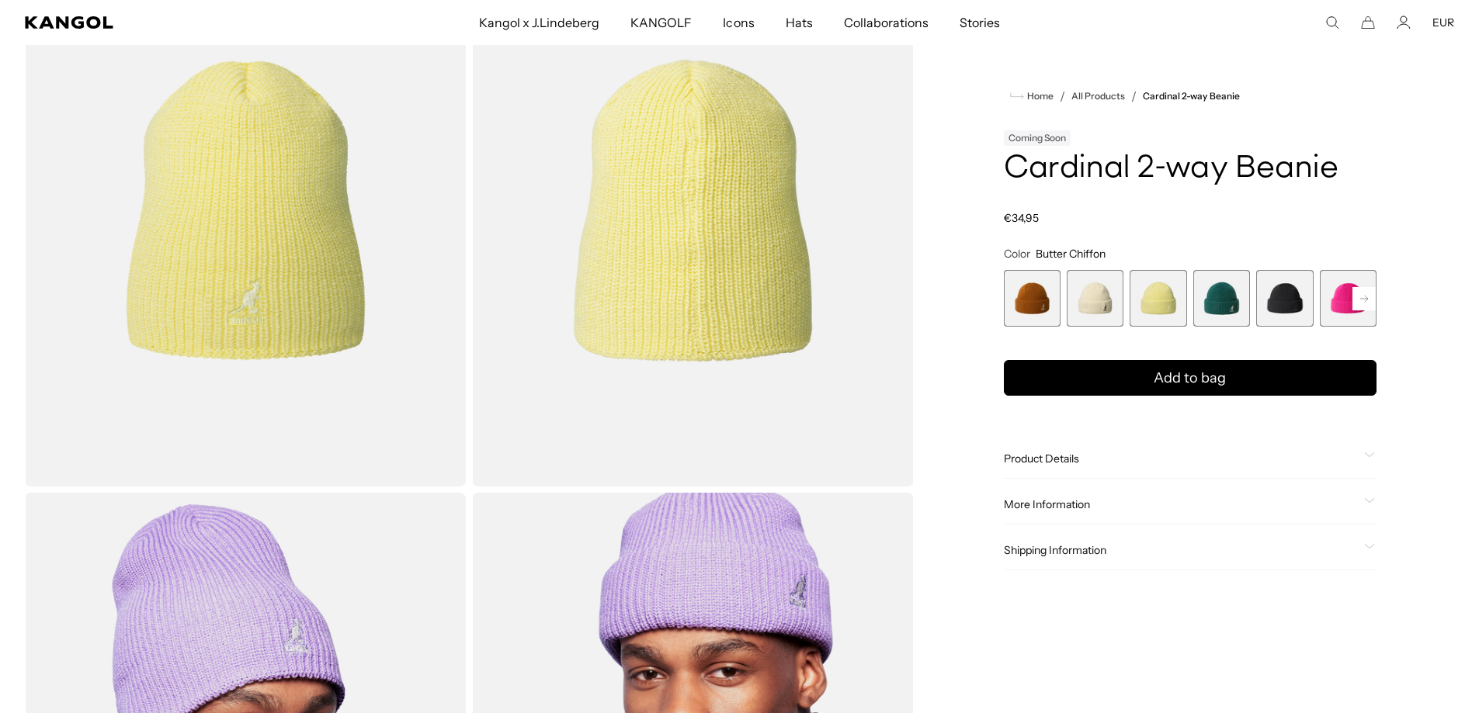
click at [1220, 282] on span "4 of 14" at bounding box center [1221, 298] width 57 height 57
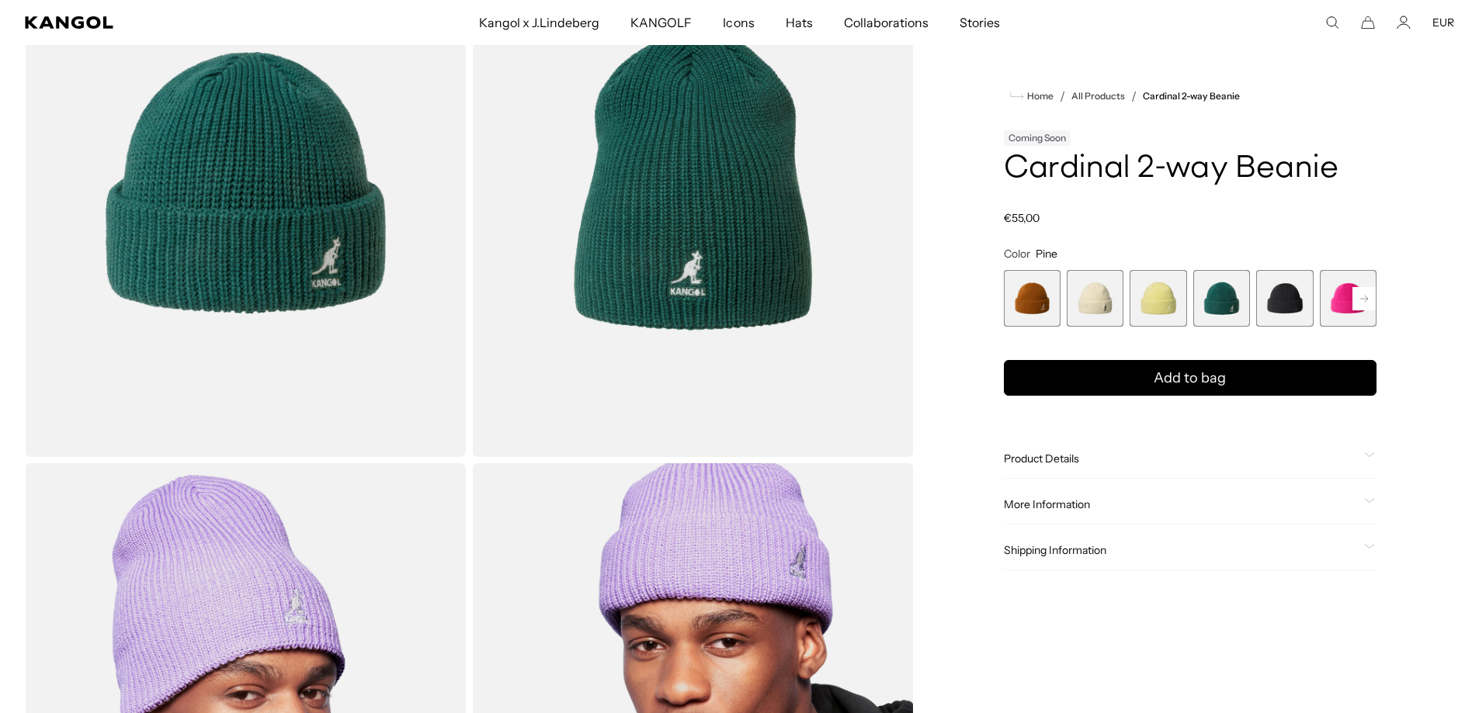
scroll to position [199, 0]
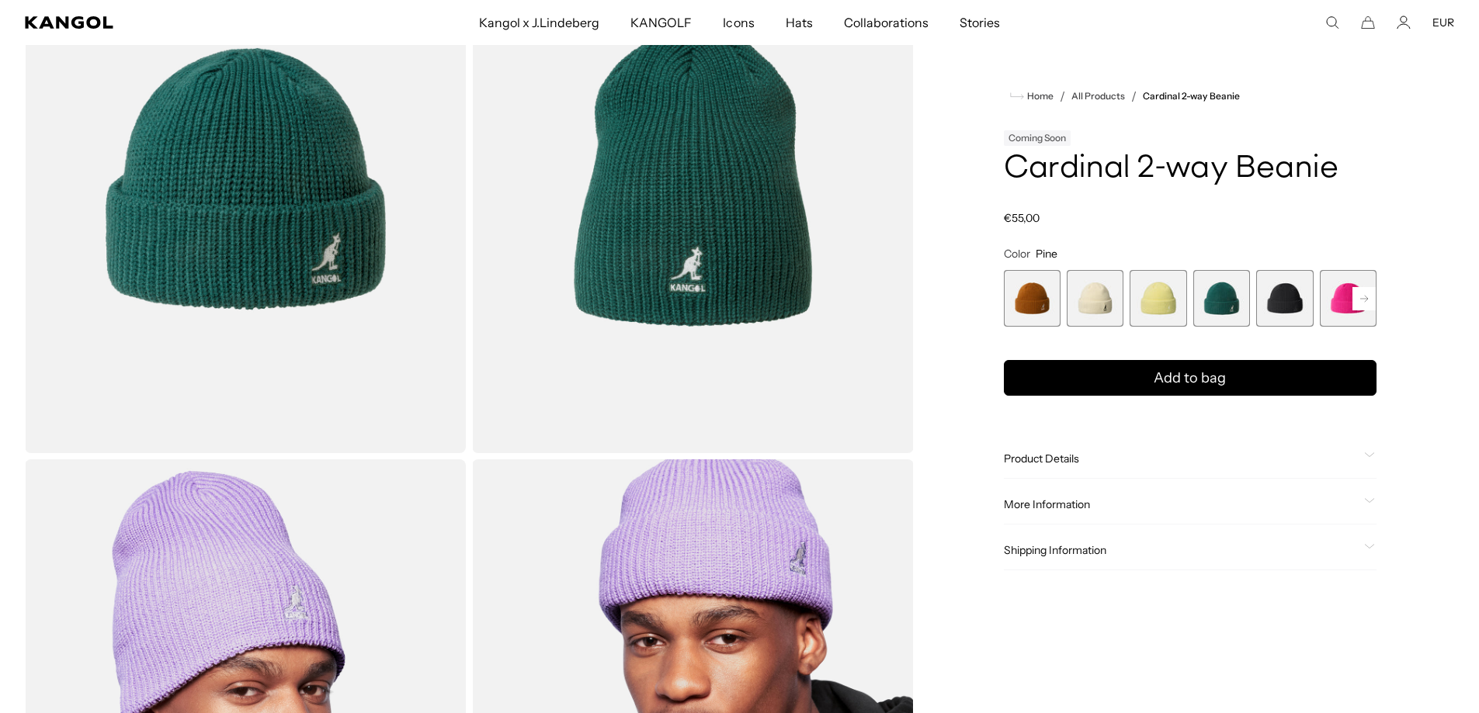
click at [1281, 295] on span "5 of 14" at bounding box center [1284, 298] width 57 height 57
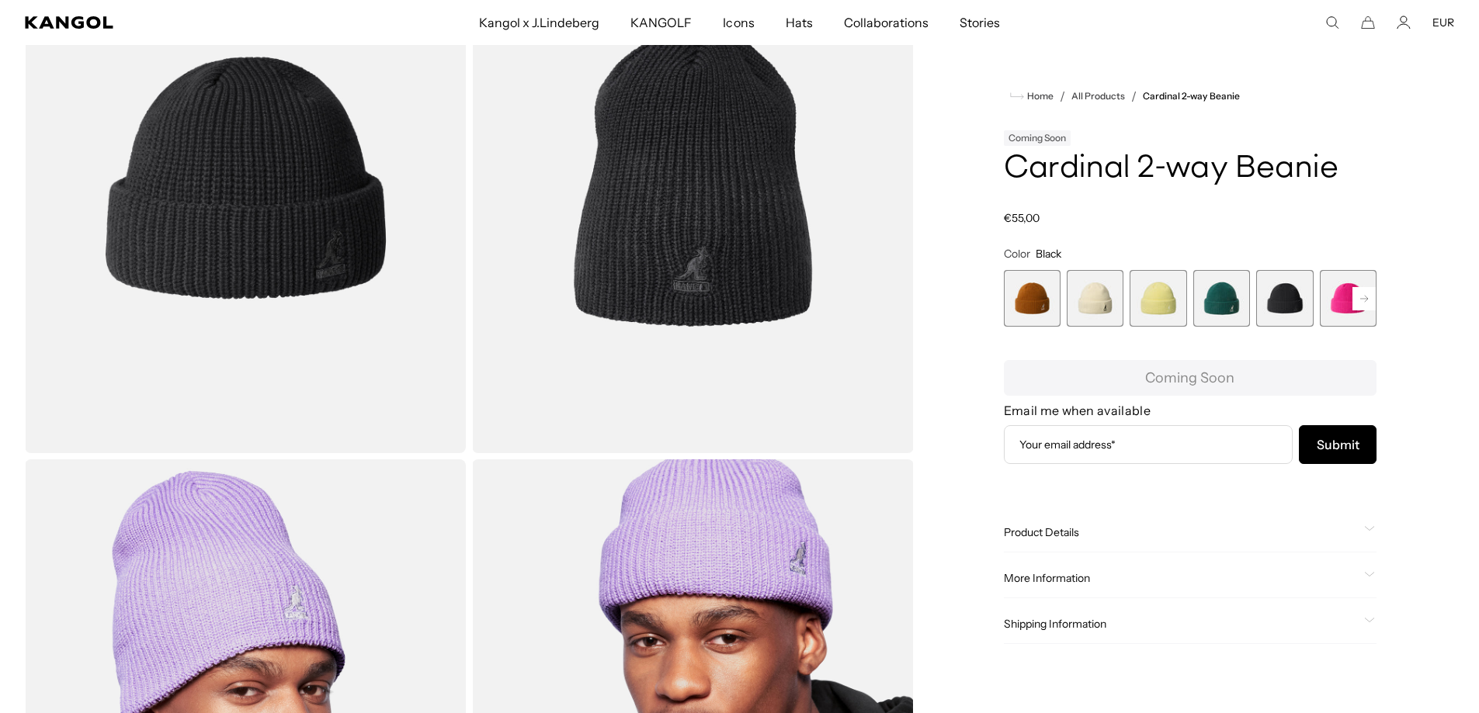
click at [1362, 290] on rect at bounding box center [1363, 298] width 23 height 23
click at [1361, 290] on rect at bounding box center [1363, 298] width 23 height 23
click at [1359, 291] on rect at bounding box center [1363, 298] width 23 height 23
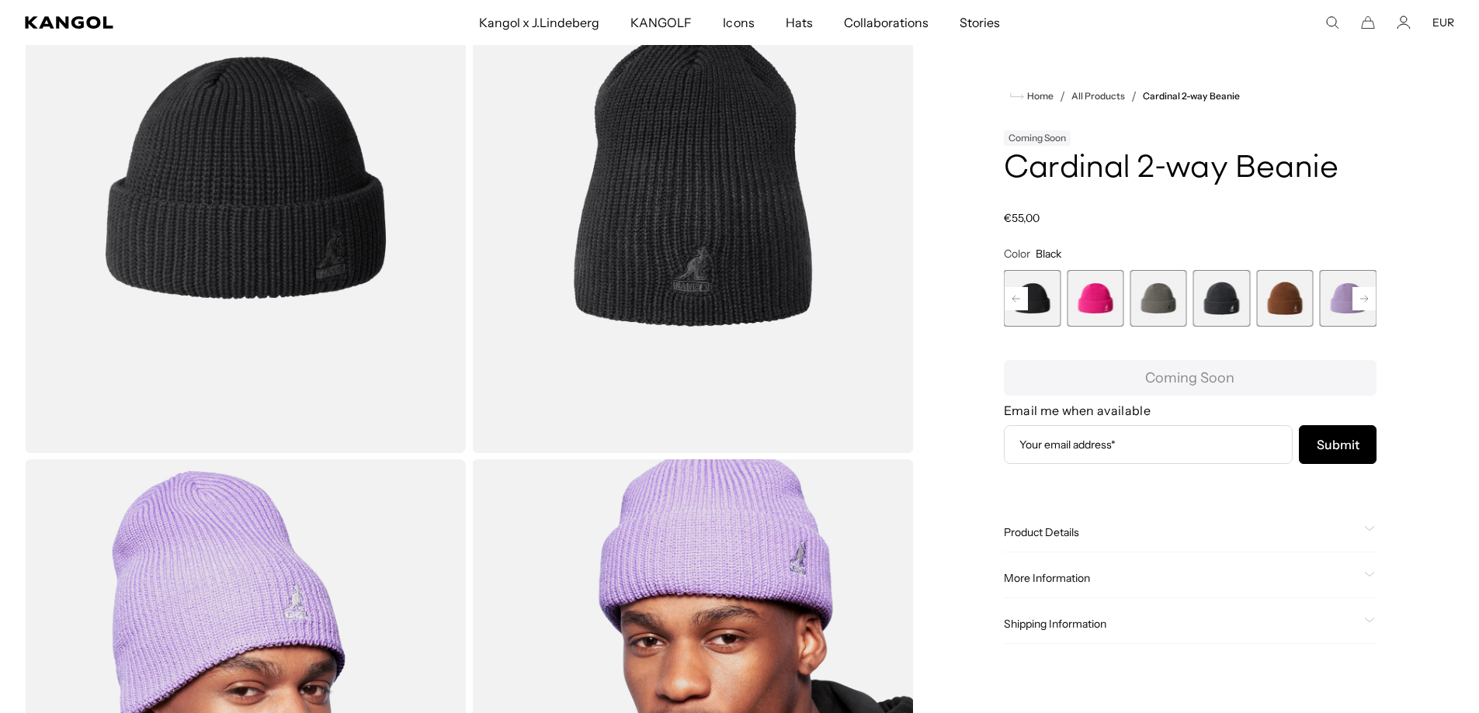
click at [1359, 292] on rect at bounding box center [1363, 298] width 23 height 23
click at [1359, 293] on rect at bounding box center [1363, 298] width 23 height 23
click at [1358, 293] on rect at bounding box center [1363, 298] width 23 height 23
click at [1115, 295] on span "9 of 14" at bounding box center [1095, 298] width 57 height 57
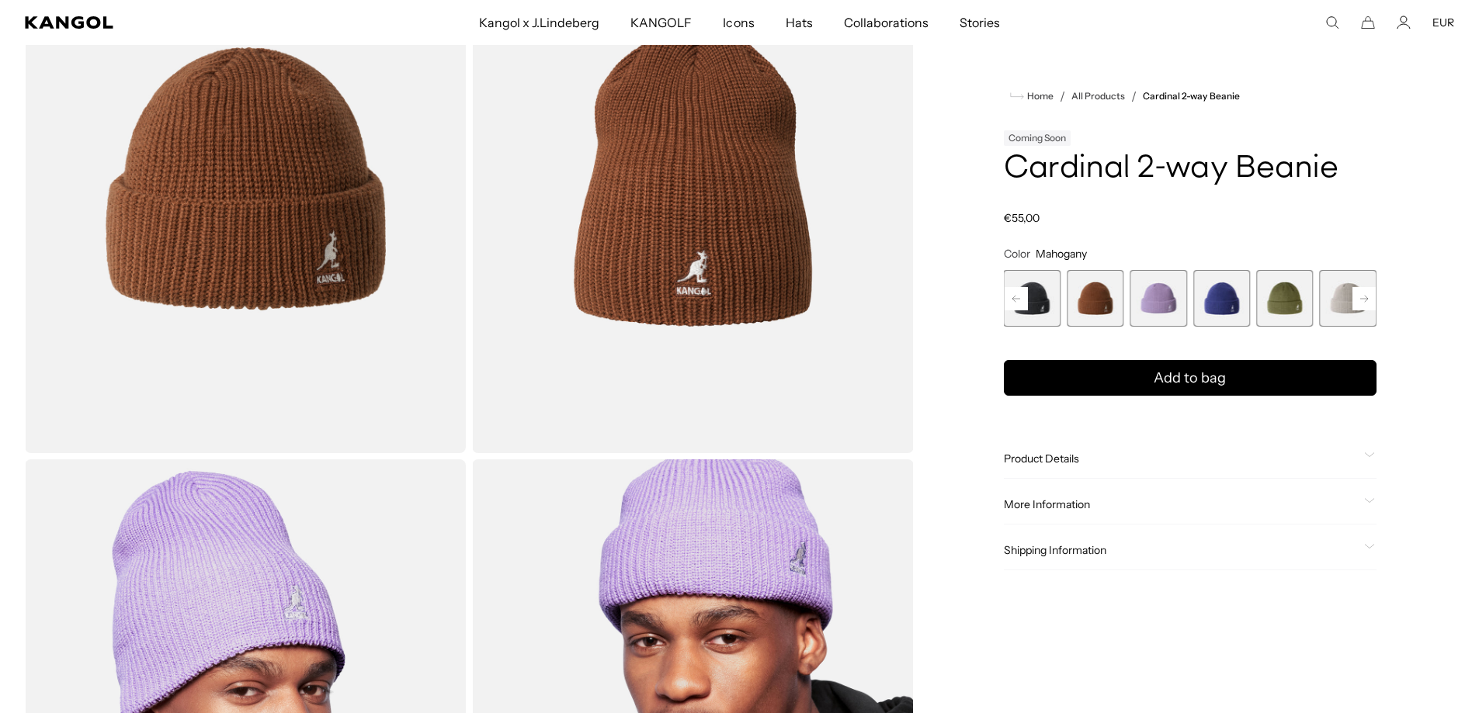
click at [1366, 455] on icon at bounding box center [1369, 455] width 11 height 5
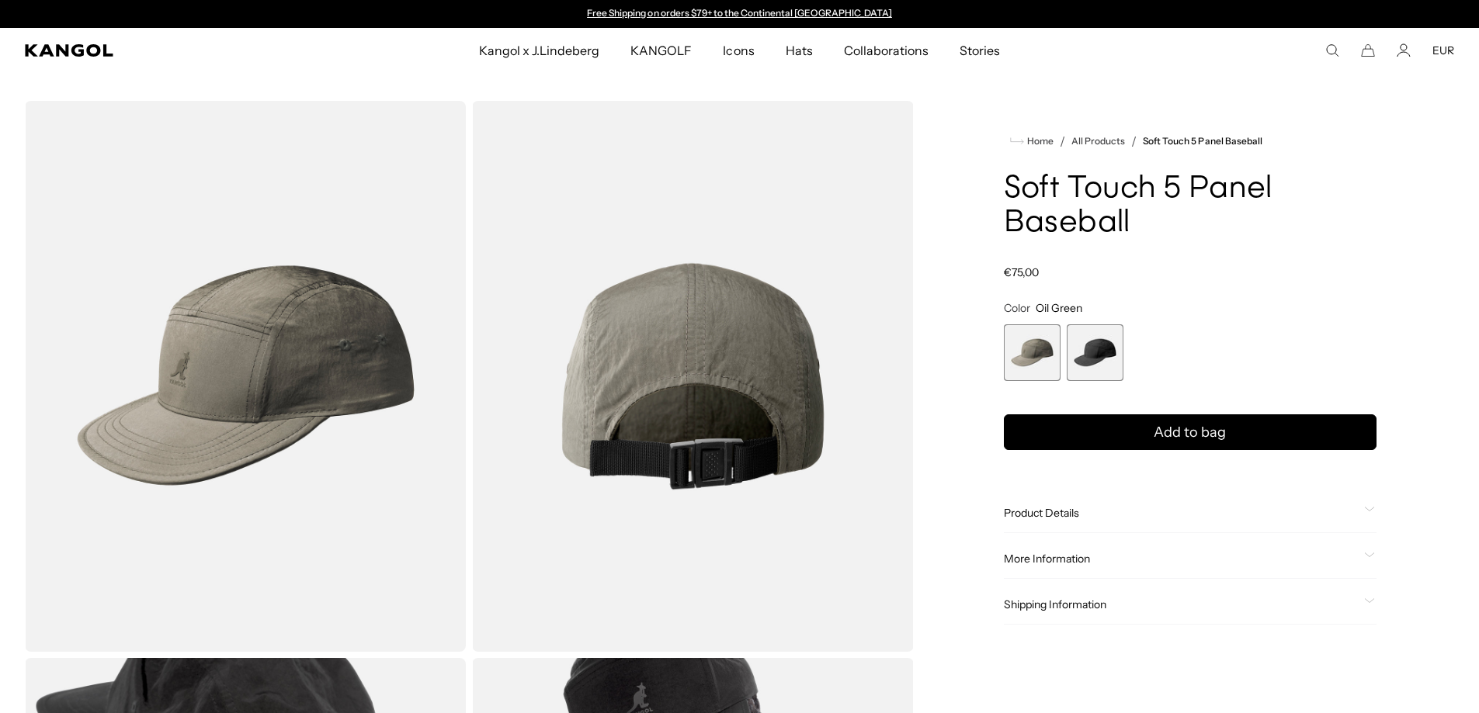
click at [1102, 361] on span "2 of 2" at bounding box center [1095, 353] width 57 height 57
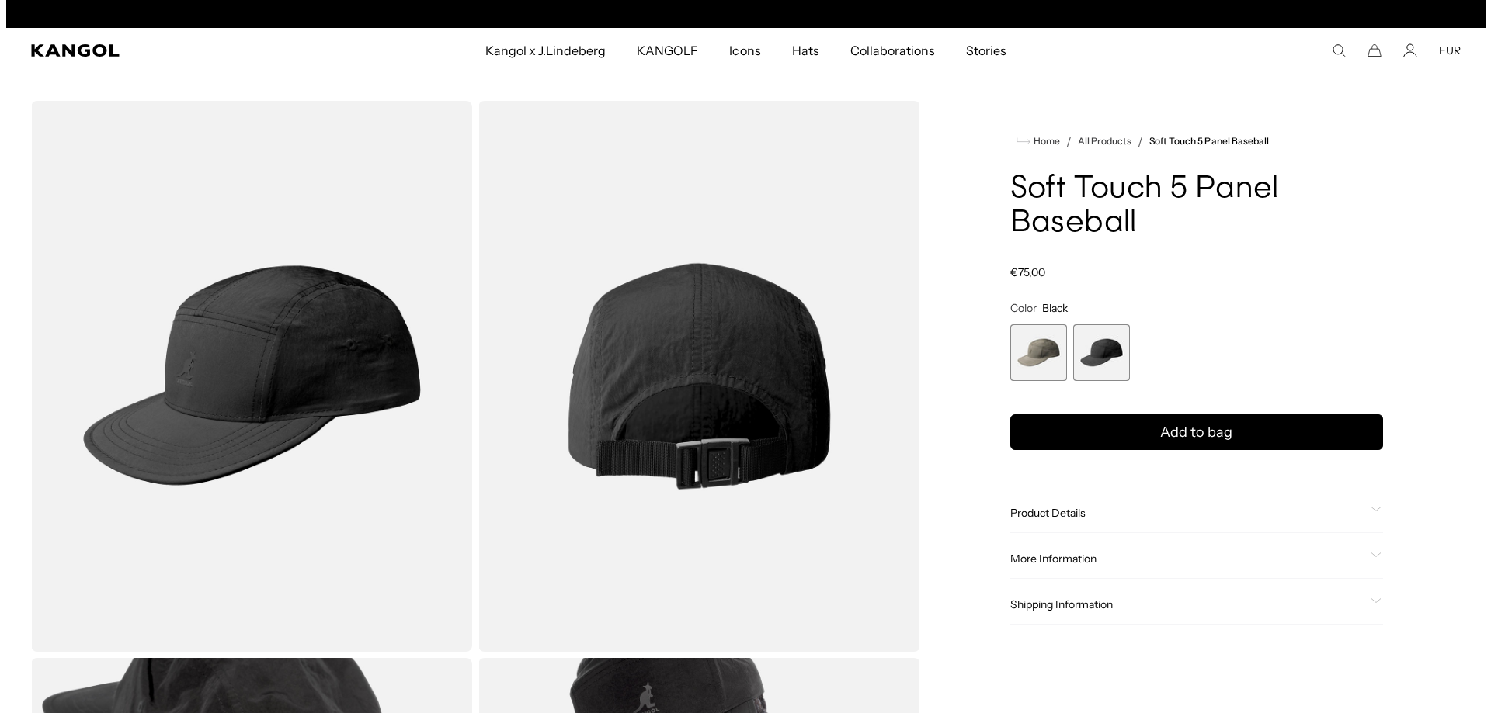
scroll to position [0, 320]
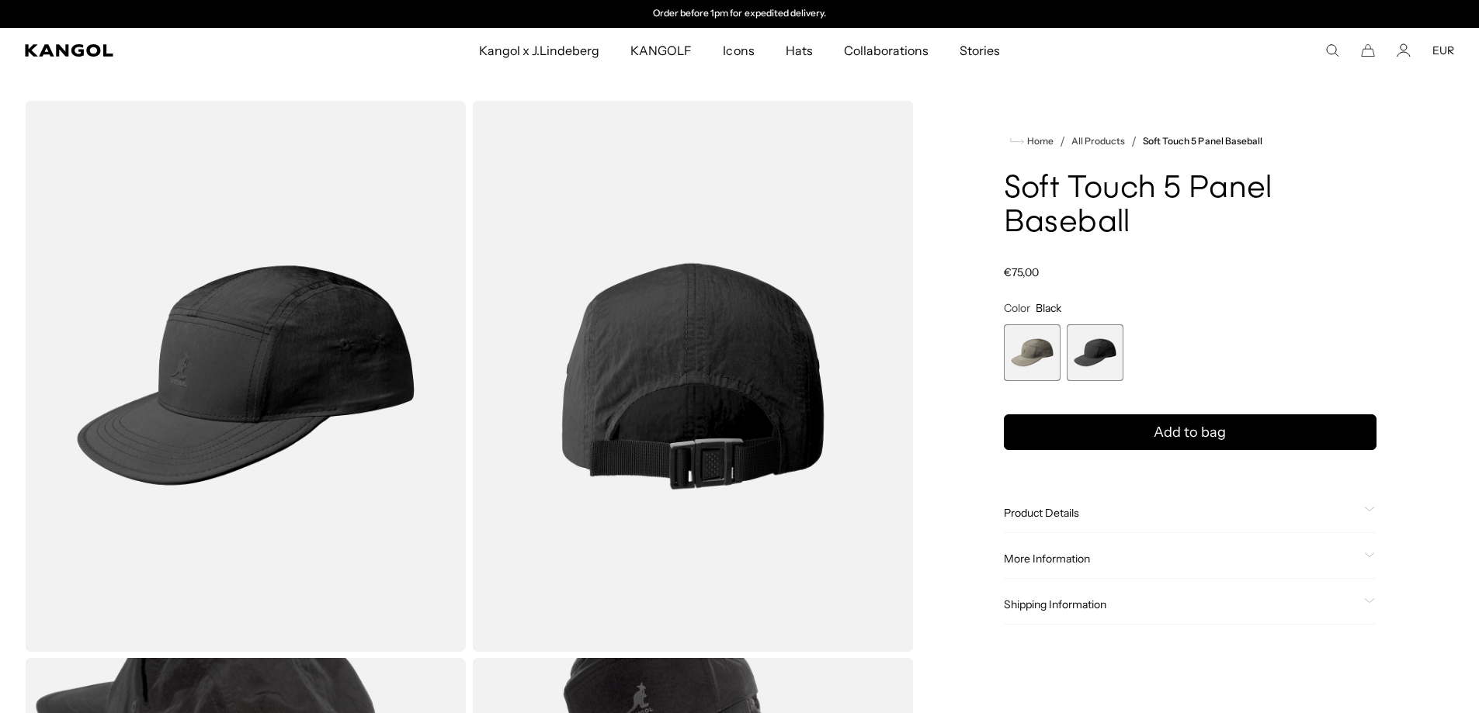
click at [704, 468] on img "Gallery Viewer" at bounding box center [692, 376] width 441 height 551
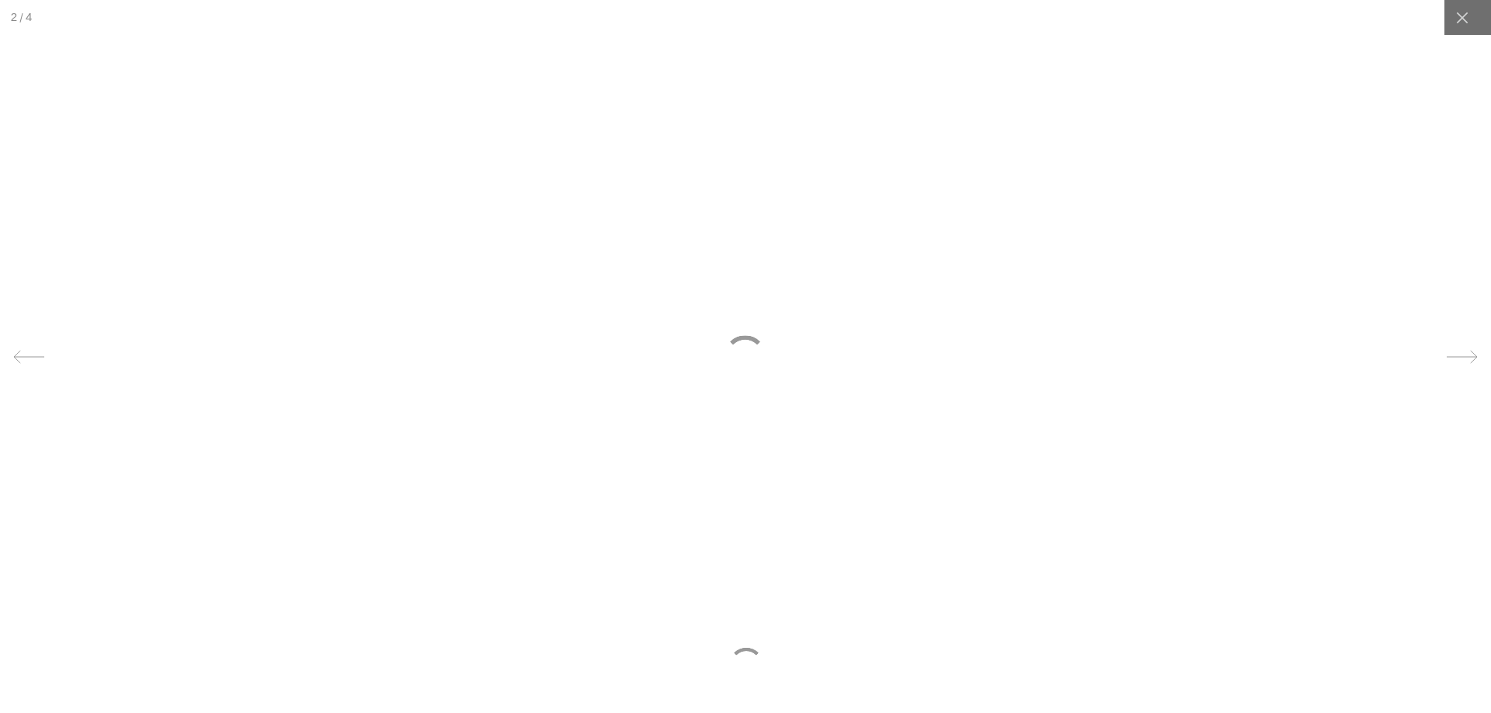
scroll to position [0, 0]
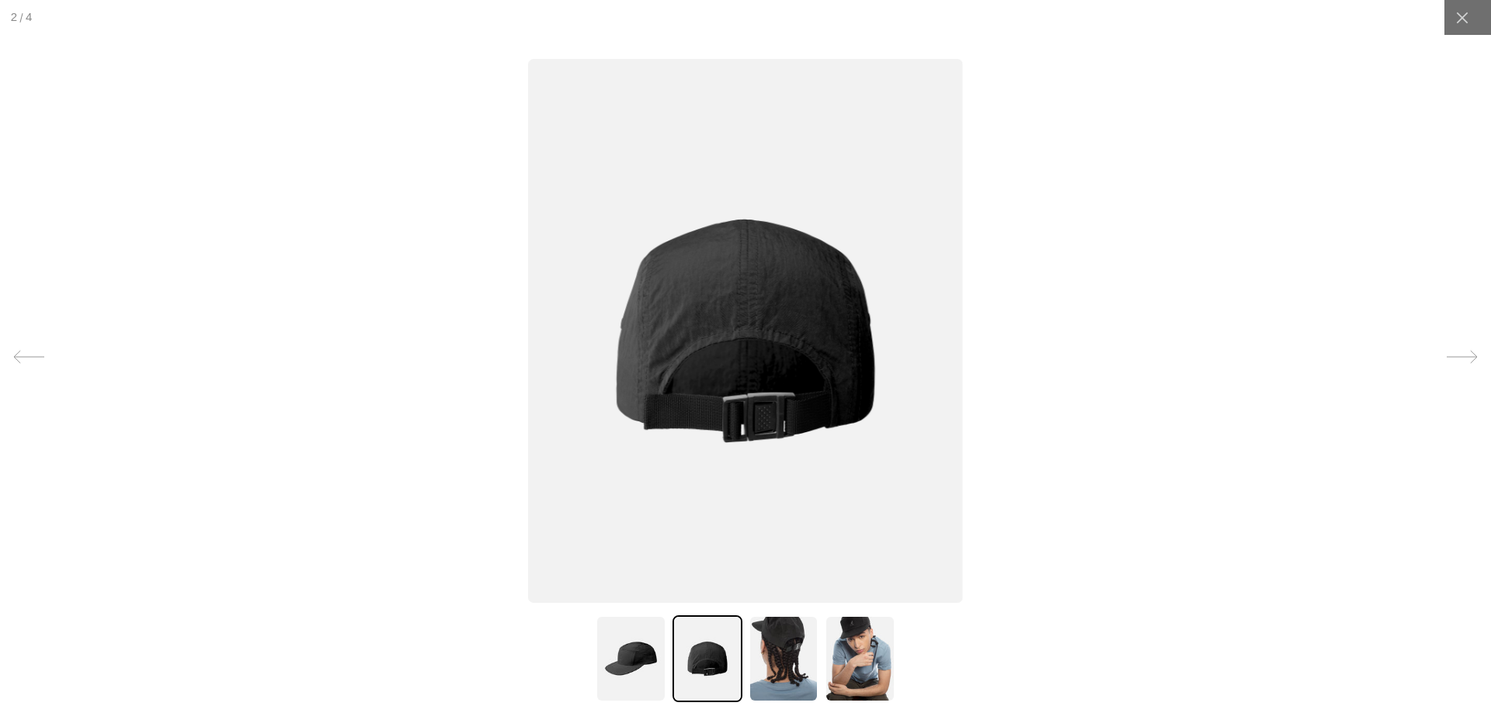
click at [718, 456] on img at bounding box center [745, 331] width 434 height 544
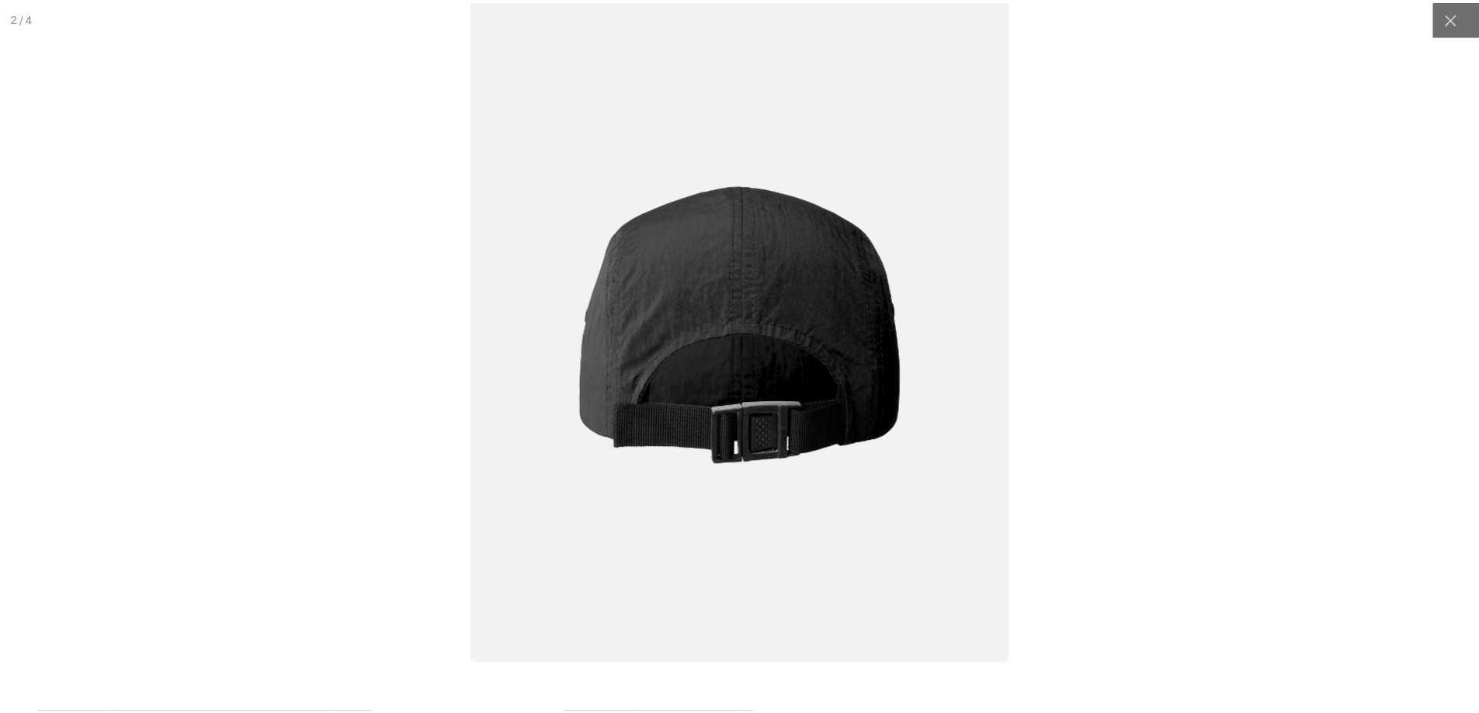
scroll to position [0, 320]
click at [949, 331] on img at bounding box center [745, 324] width 543 height 680
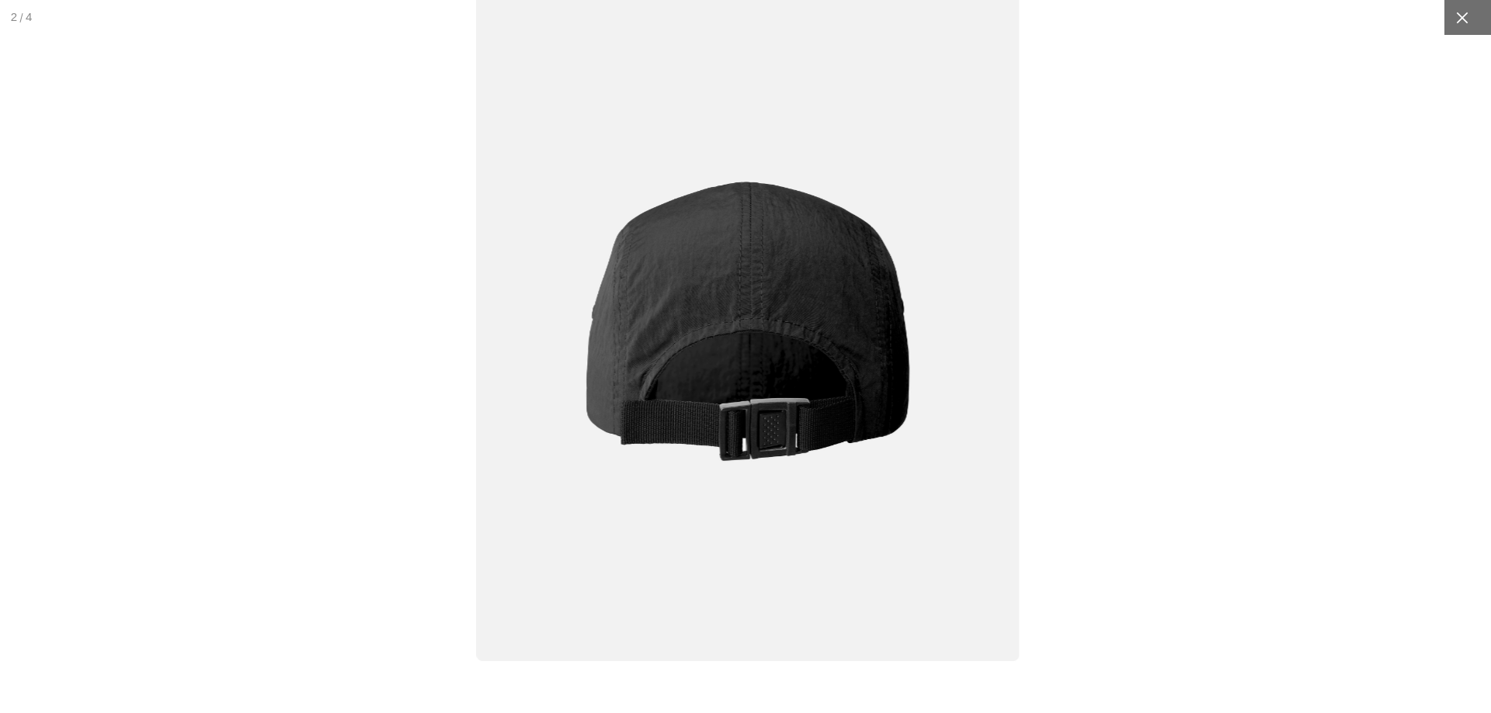
click at [1454, 16] on icon at bounding box center [1462, 18] width 16 height 16
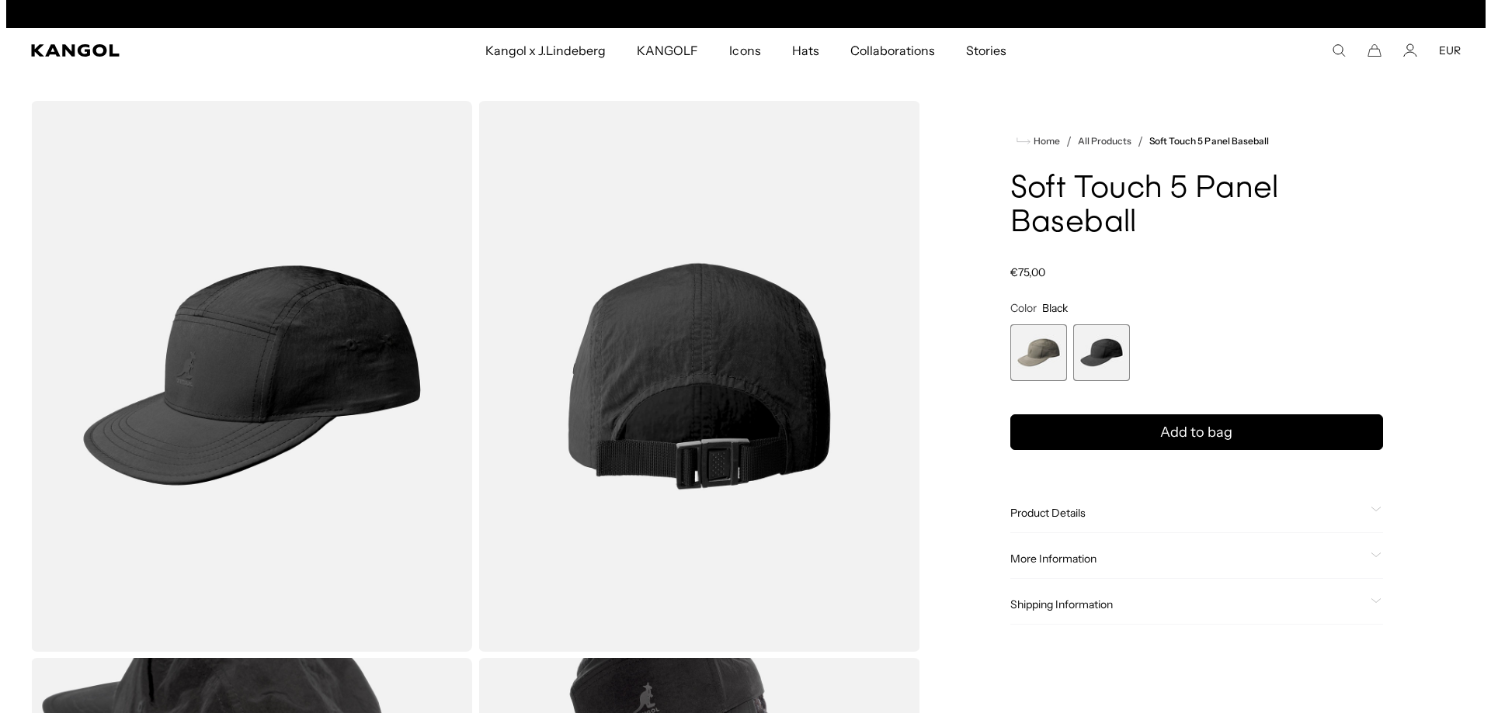
scroll to position [0, 0]
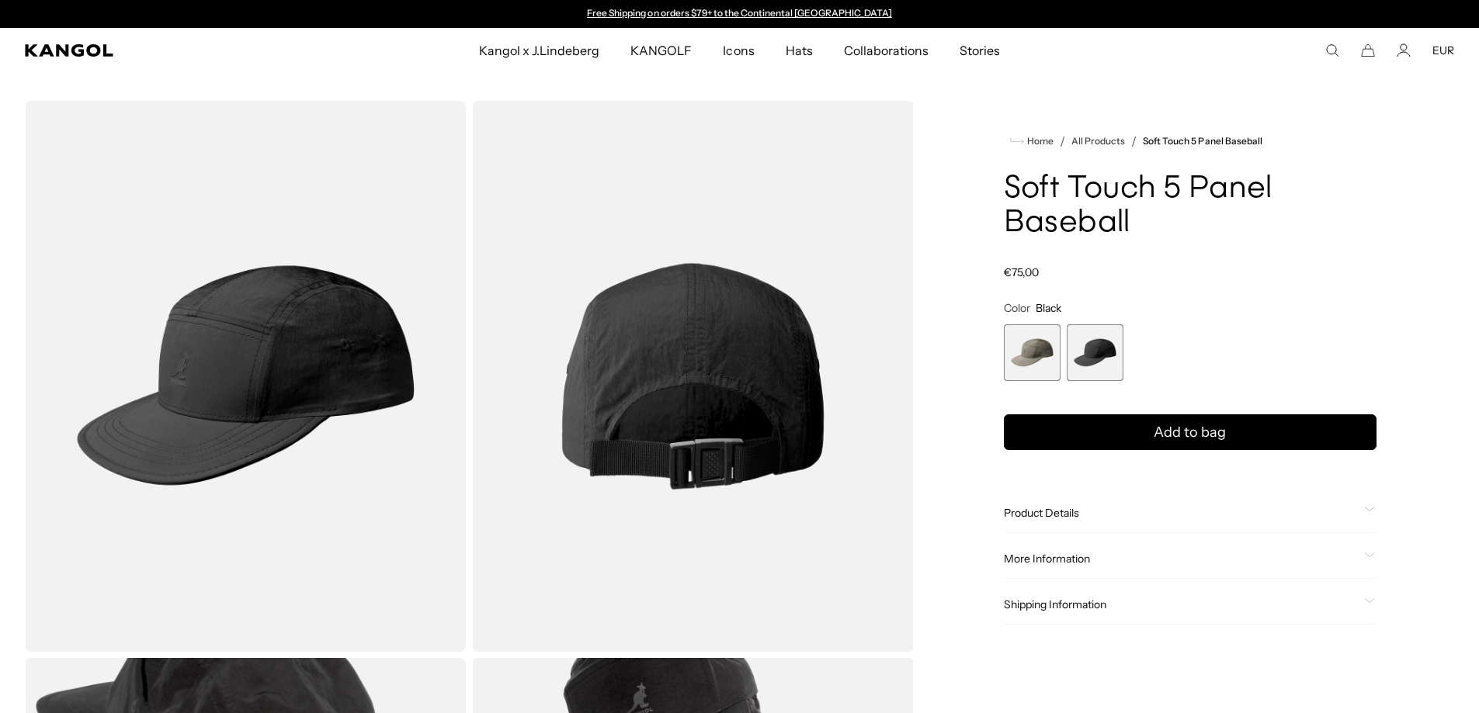
click at [331, 360] on img "Gallery Viewer" at bounding box center [245, 376] width 441 height 551
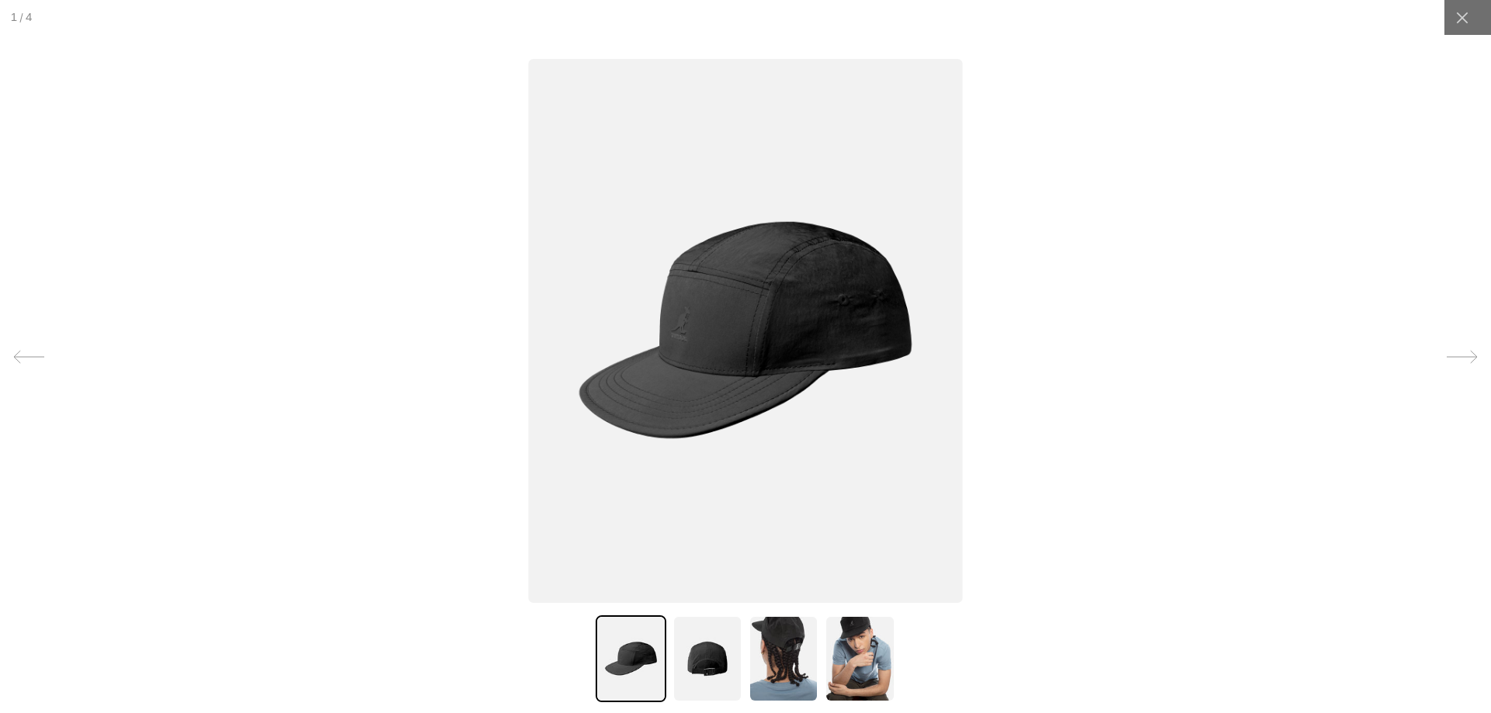
click at [797, 661] on img at bounding box center [783, 659] width 70 height 87
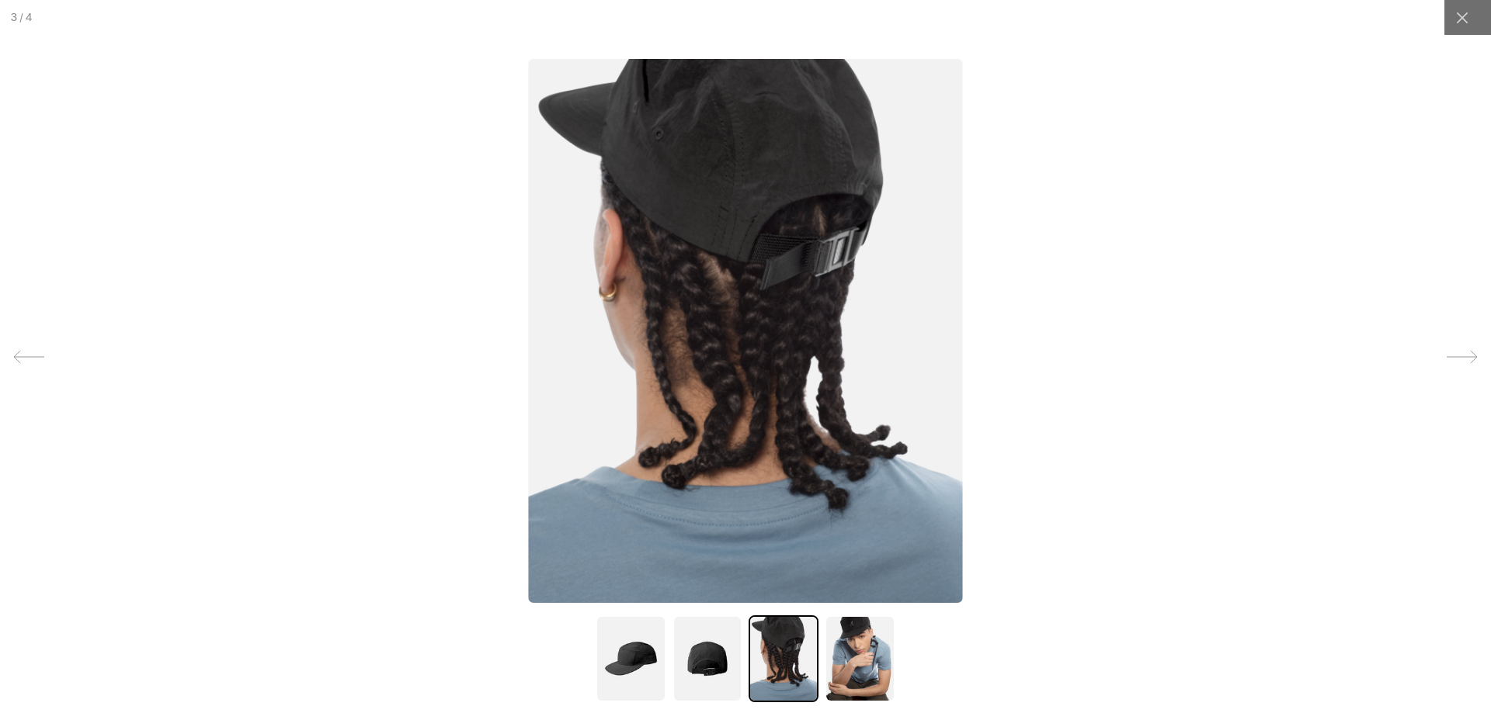
click at [841, 634] on img at bounding box center [859, 659] width 70 height 87
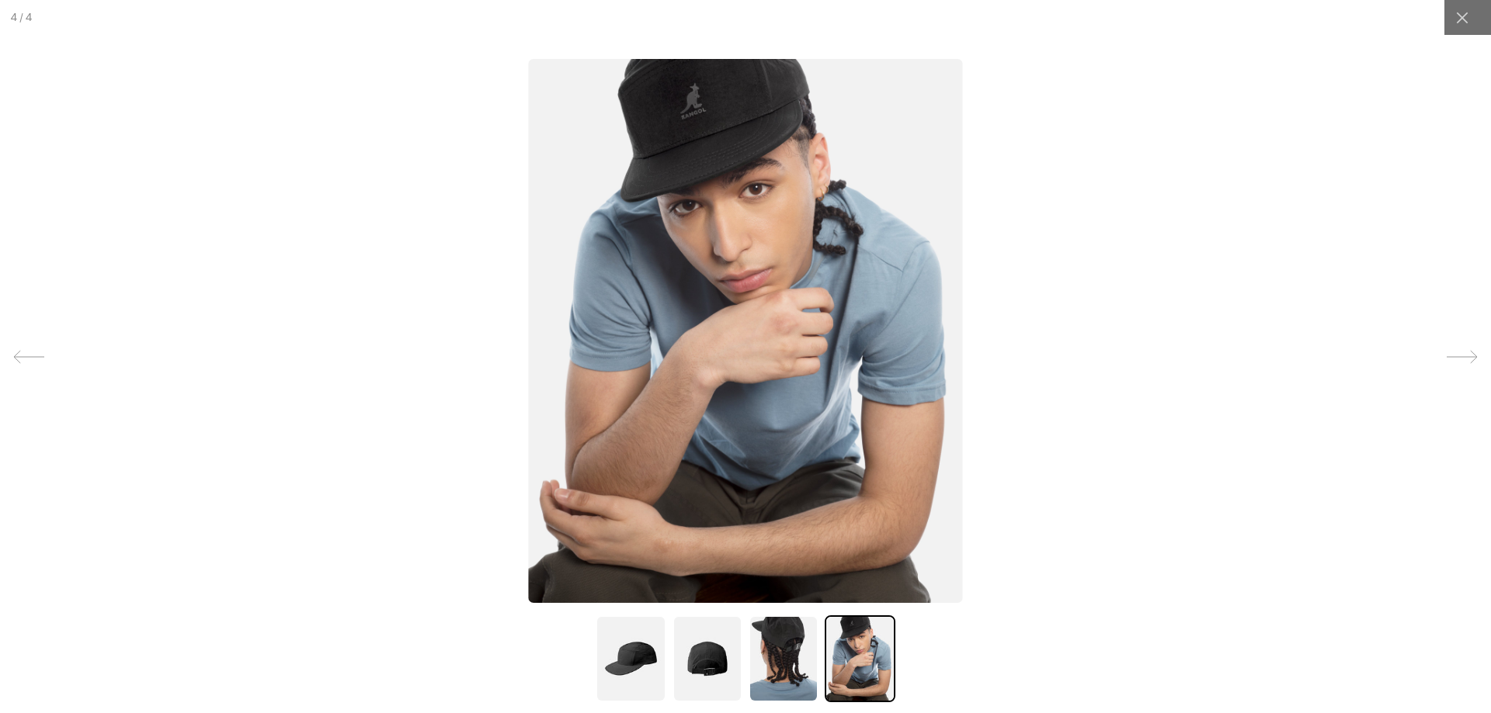
scroll to position [0, 0]
click at [1445, 29] on div at bounding box center [1461, 17] width 35 height 35
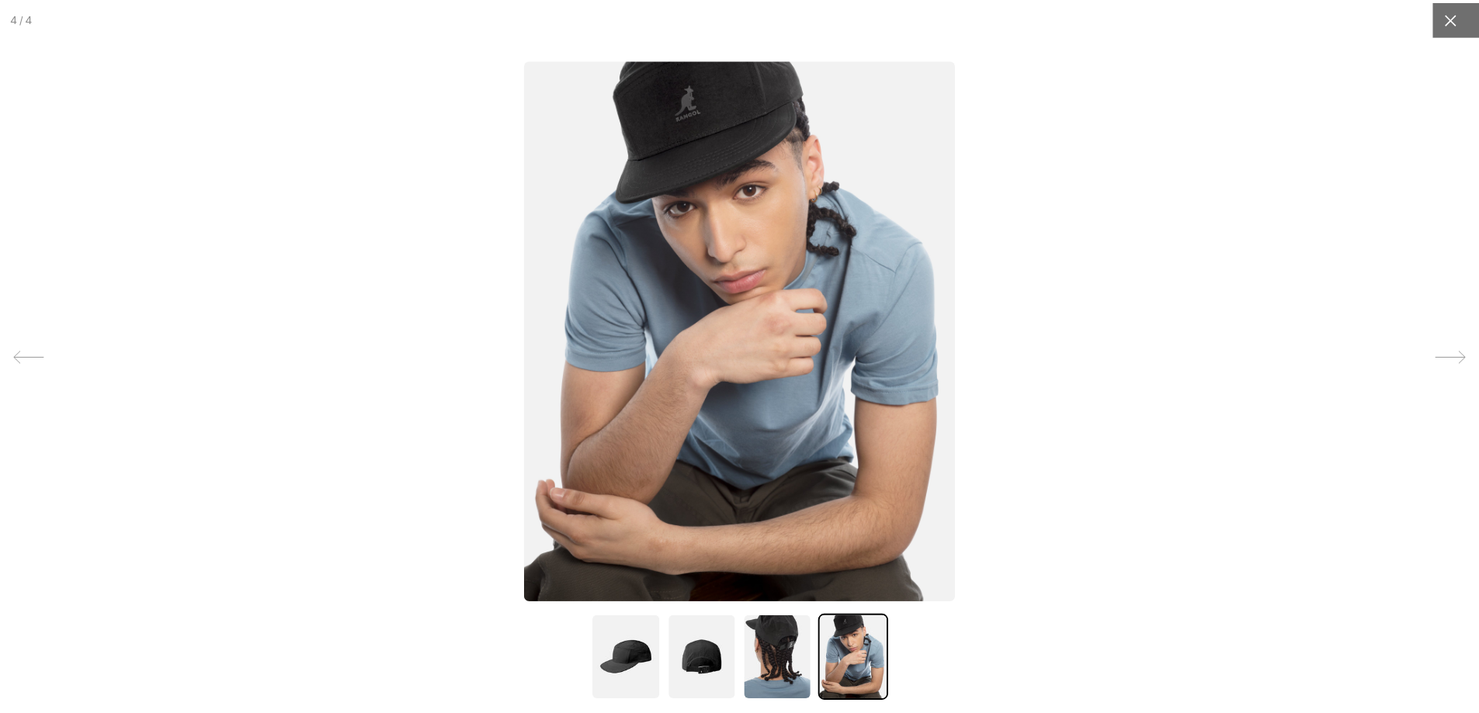
scroll to position [0, 320]
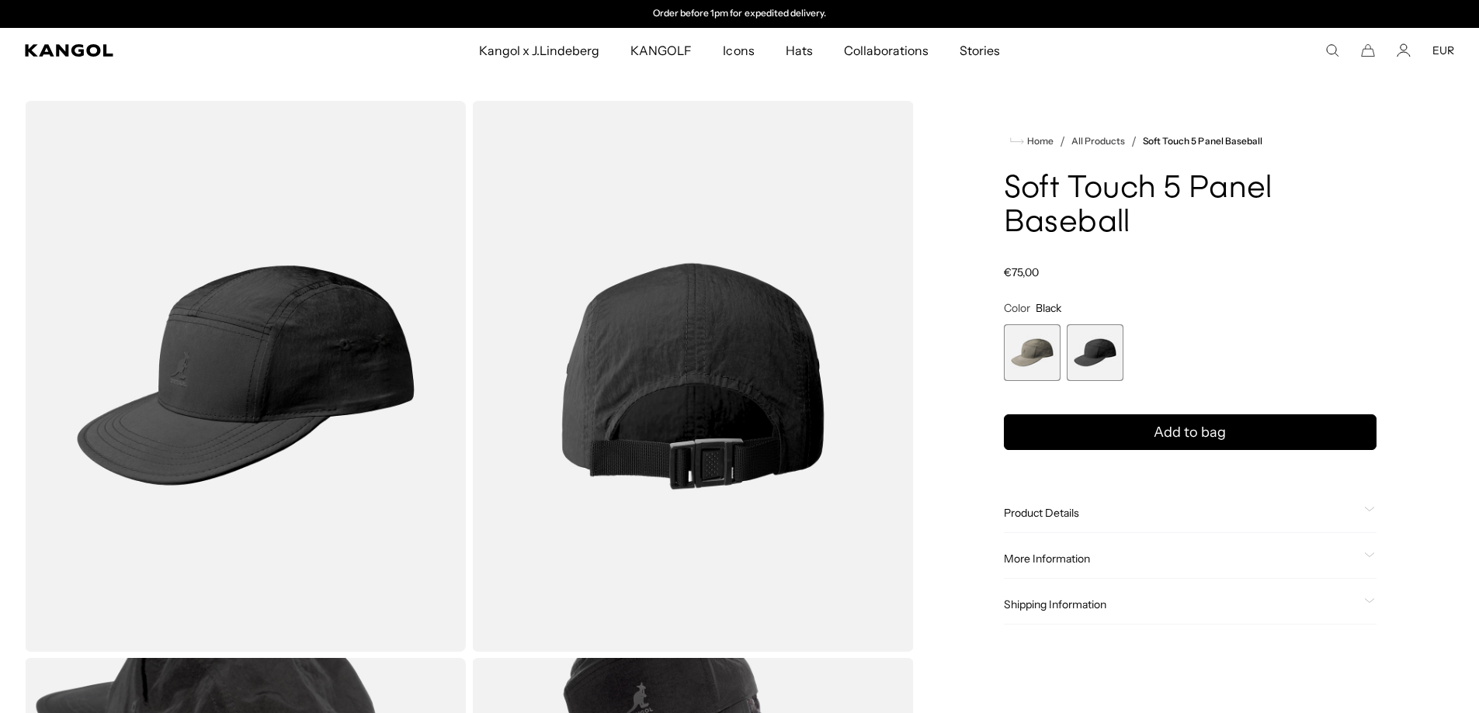
click at [1052, 345] on span "1 of 2" at bounding box center [1032, 353] width 57 height 57
click at [1047, 338] on span "1 of 2" at bounding box center [1032, 353] width 57 height 57
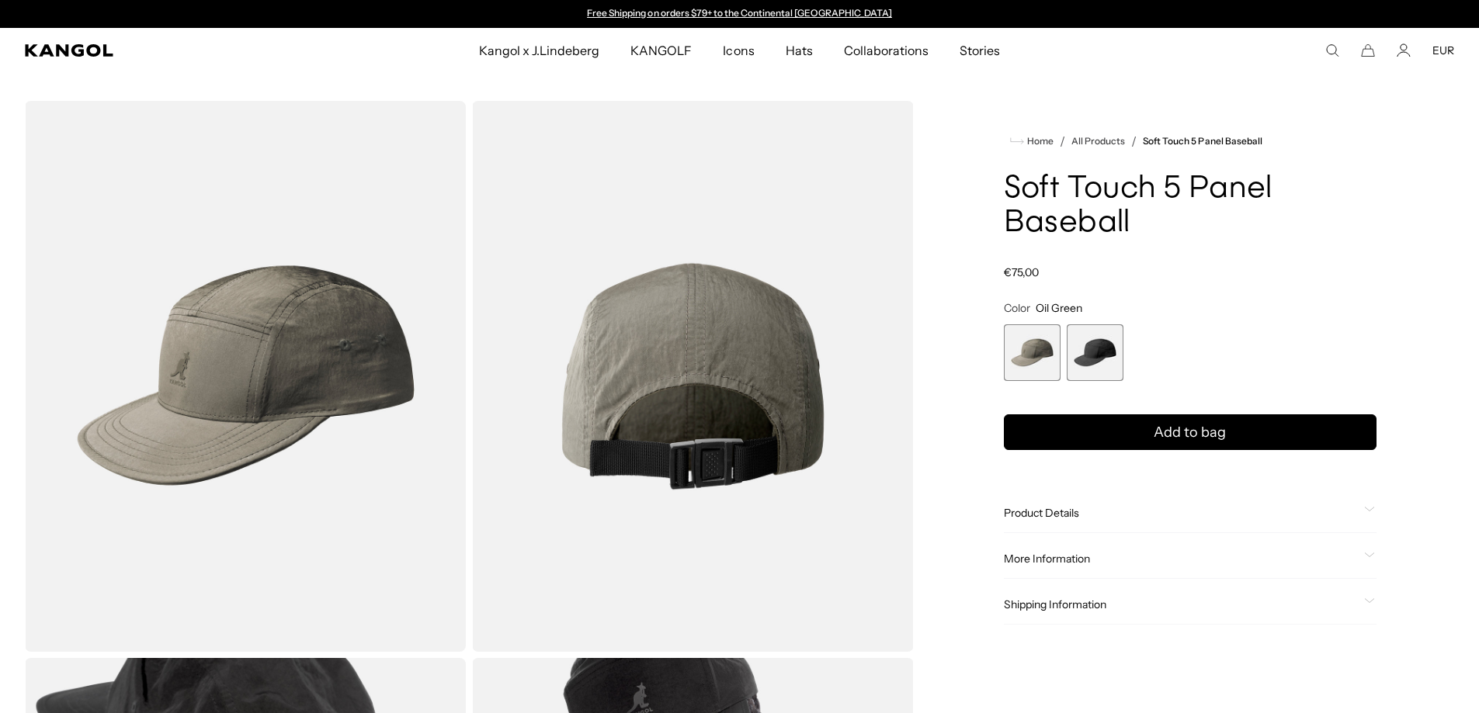
click at [718, 450] on img "Gallery Viewer" at bounding box center [692, 376] width 441 height 551
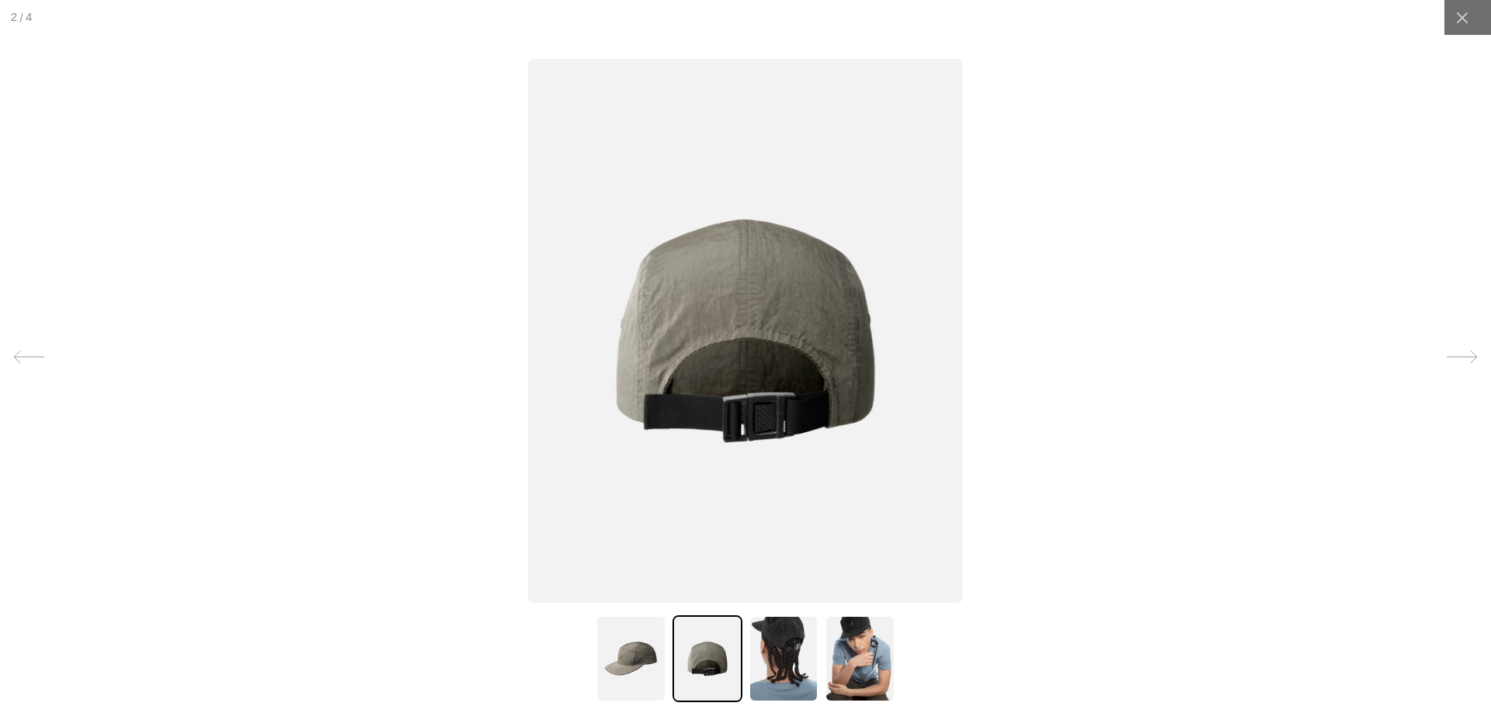
scroll to position [0, 320]
click at [772, 431] on img at bounding box center [745, 331] width 434 height 544
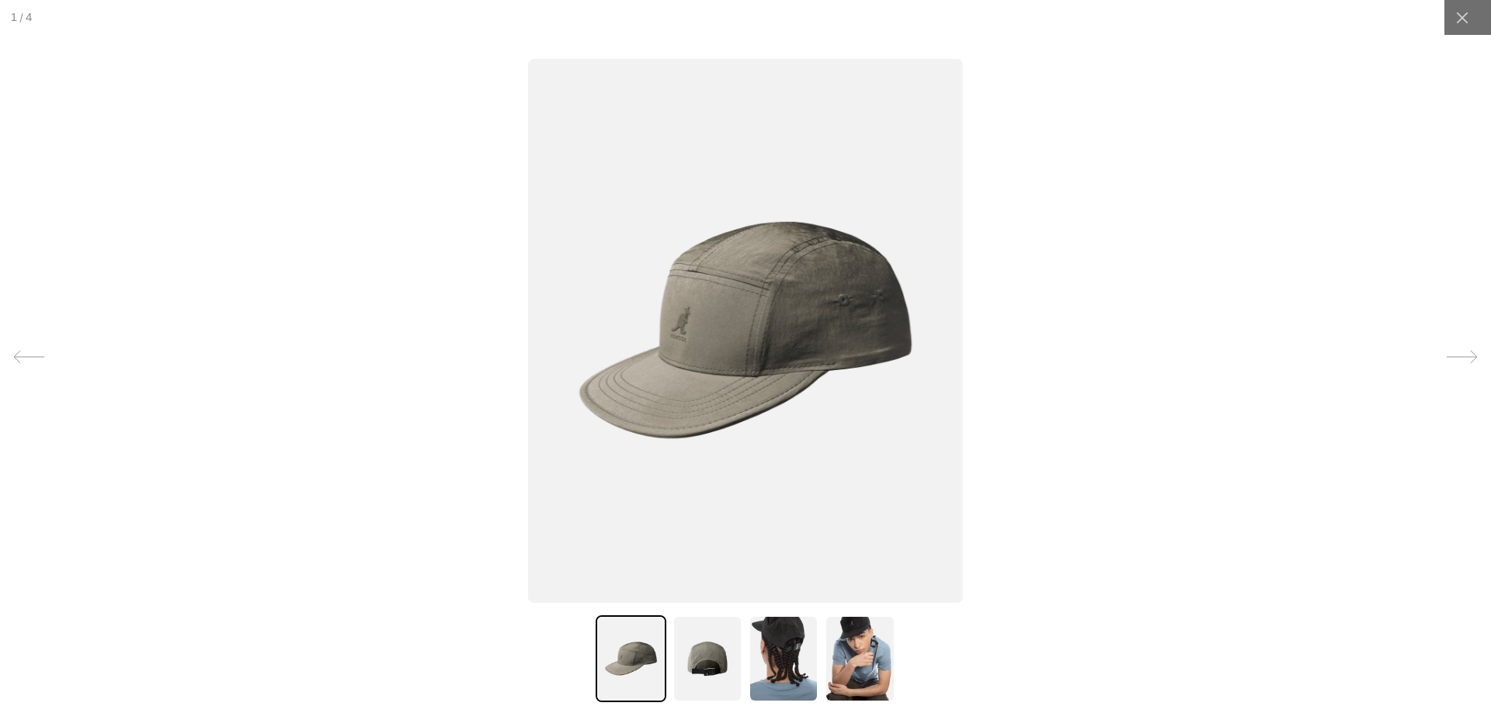
click at [861, 656] on img at bounding box center [859, 659] width 70 height 87
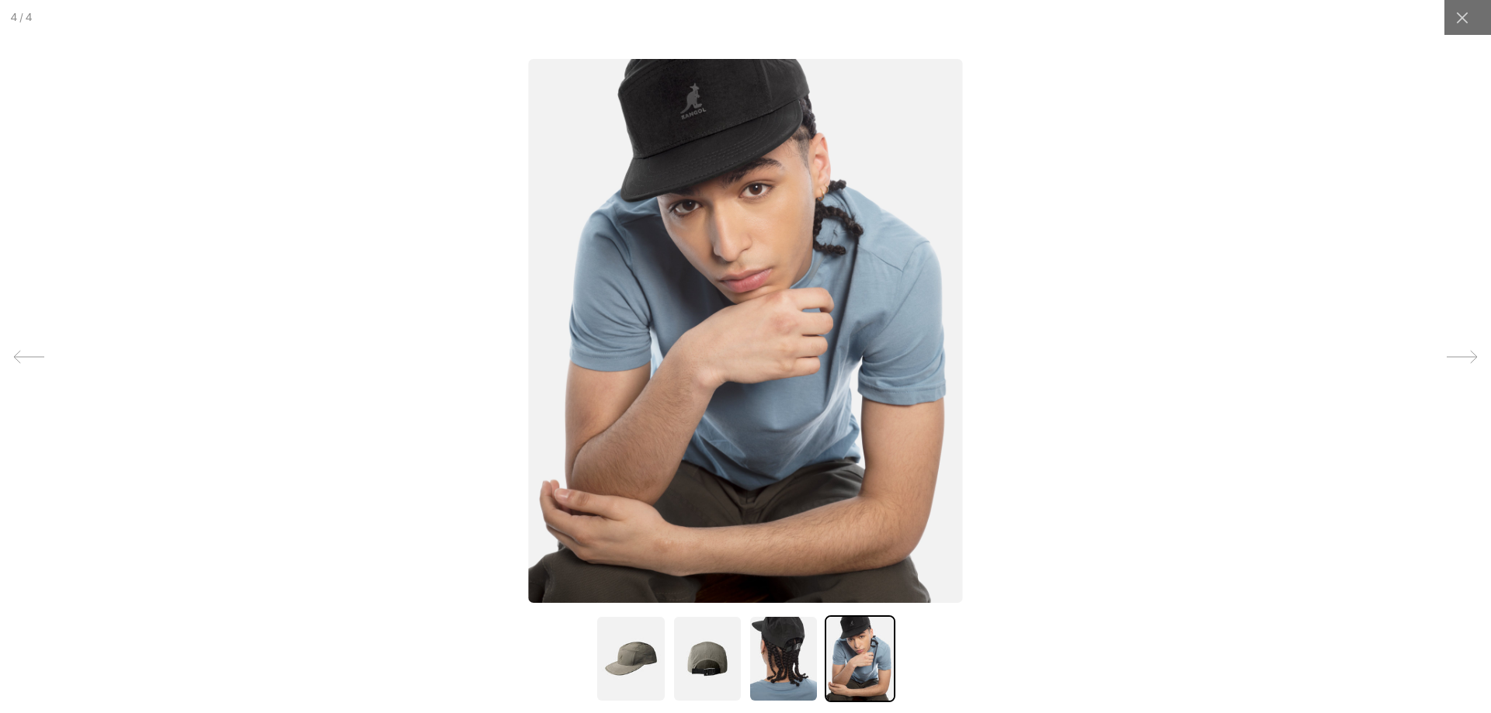
click at [758, 666] on img at bounding box center [783, 659] width 70 height 87
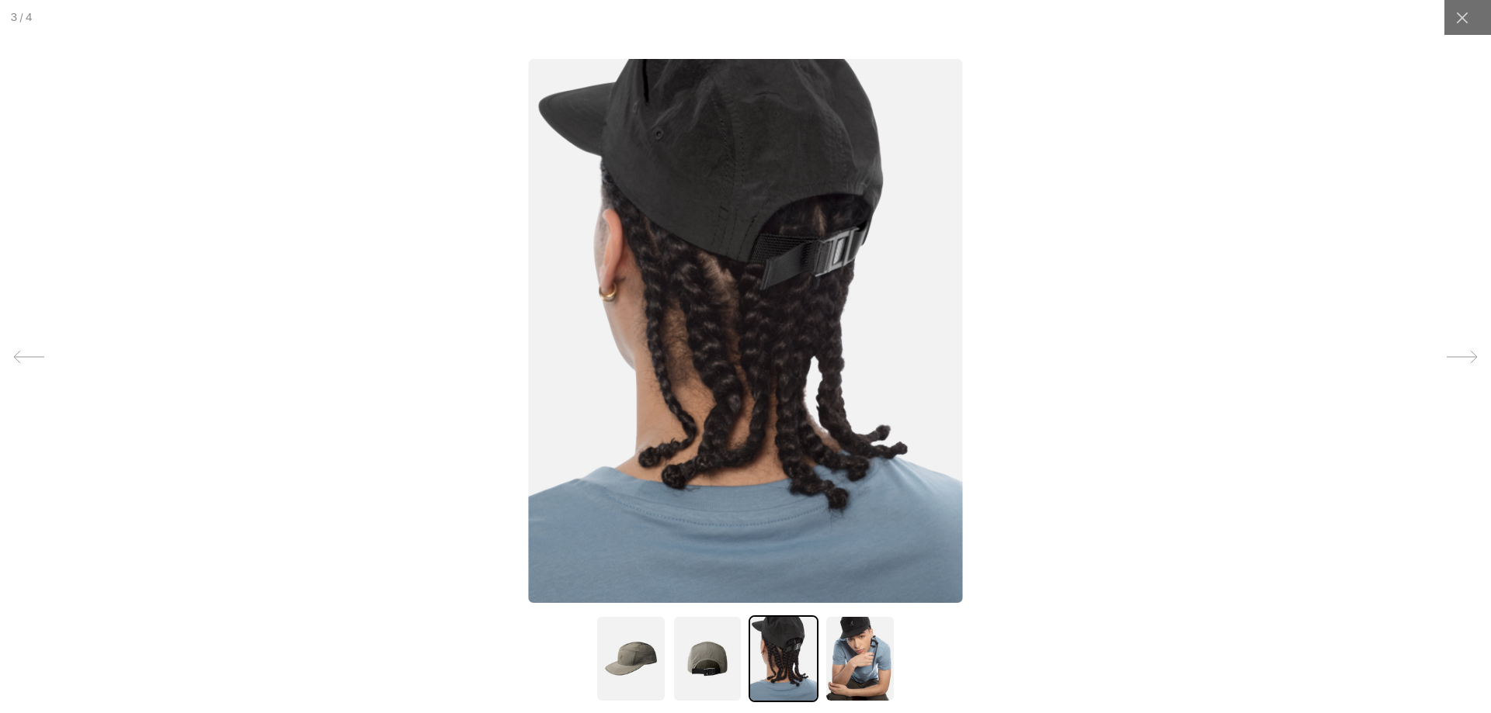
scroll to position [0, 0]
click at [595, 671] on img at bounding box center [630, 659] width 70 height 87
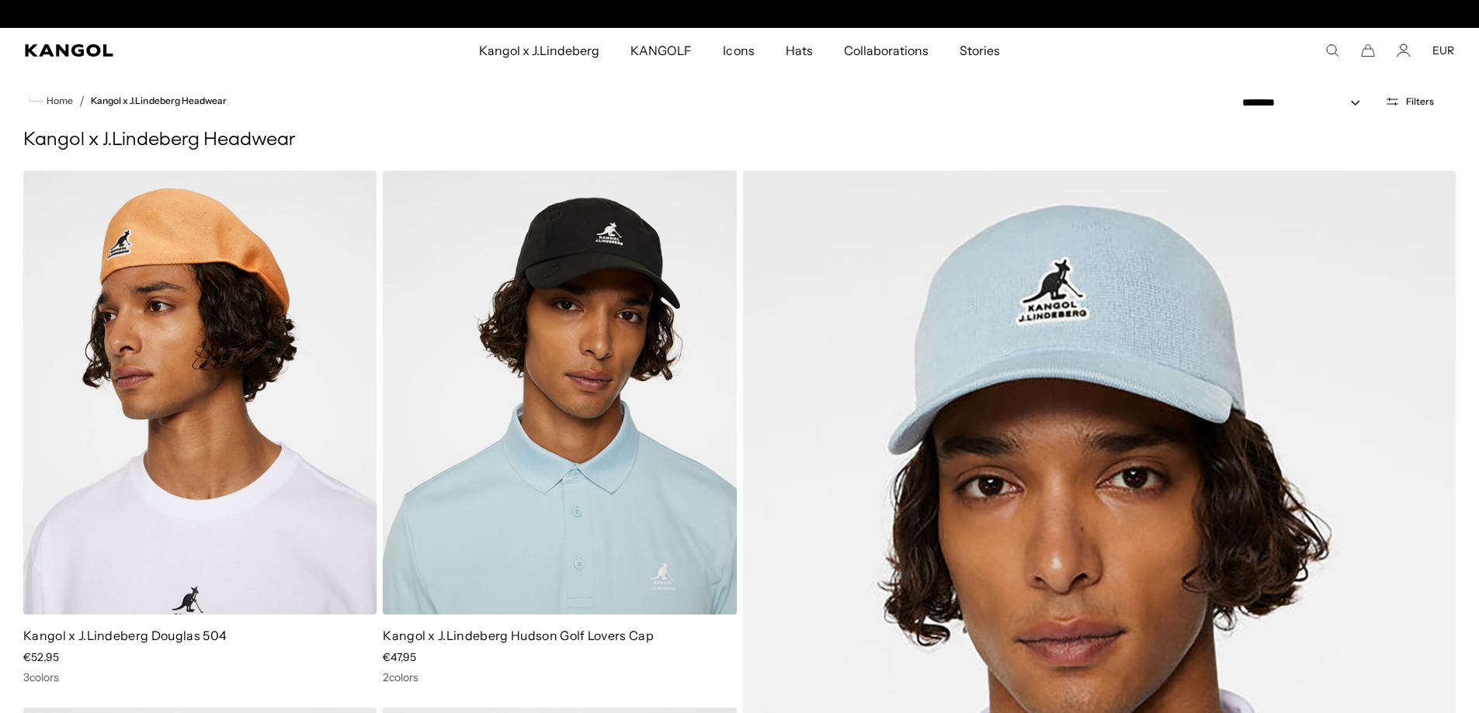
scroll to position [0, 320]
drag, startPoint x: 1474, startPoint y: 98, endPoint x: 1476, endPoint y: 106, distance: 8.9
click at [1476, 106] on div "**********" at bounding box center [1346, 101] width 266 height 57
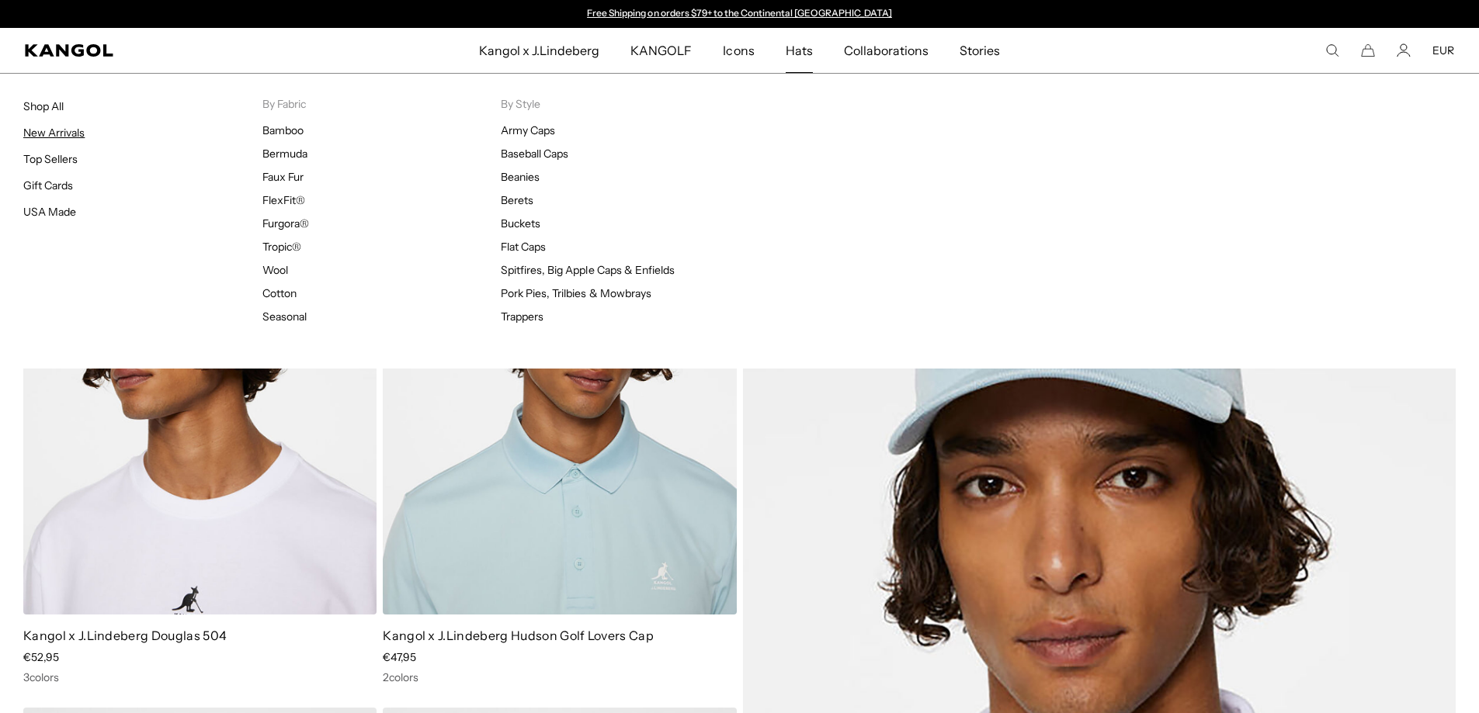
click at [50, 135] on link "New Arrivals" at bounding box center [53, 133] width 61 height 14
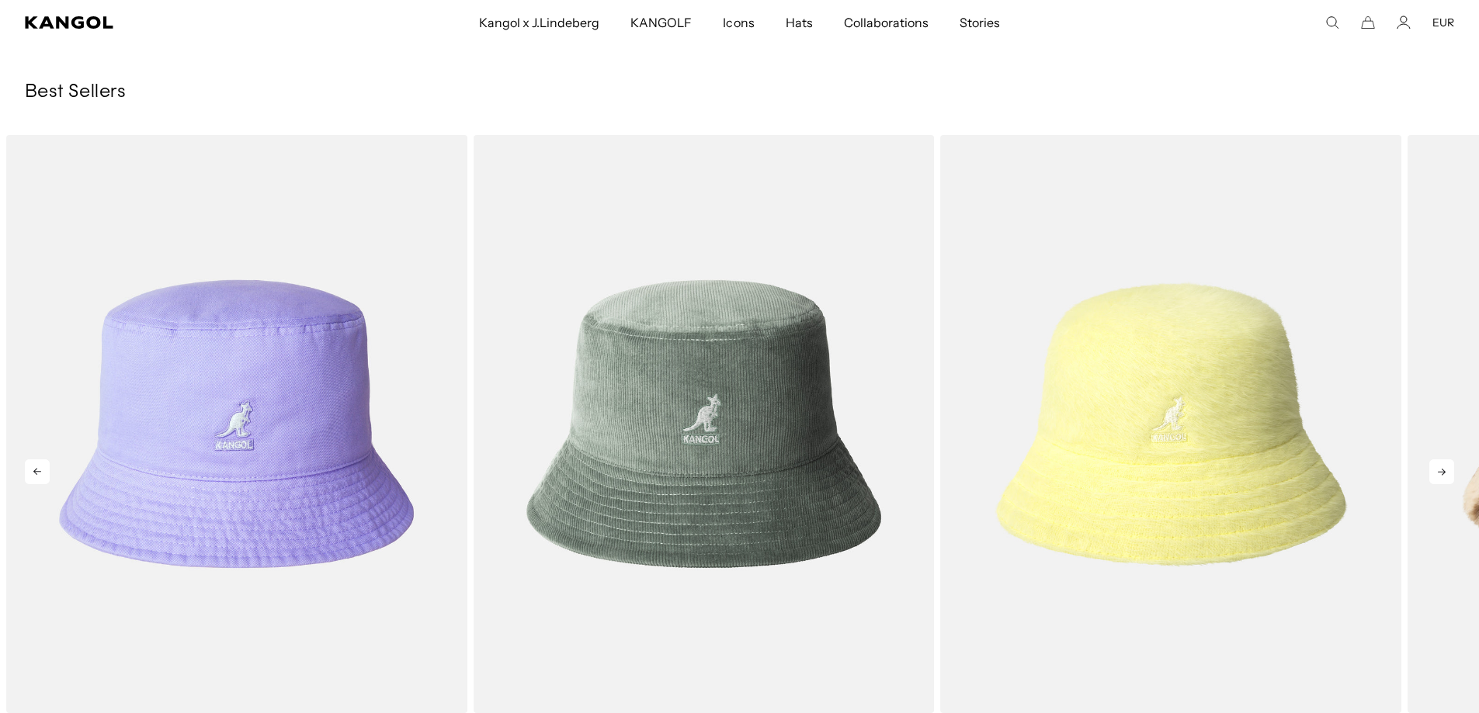
click at [1436, 471] on icon at bounding box center [1441, 472] width 25 height 25
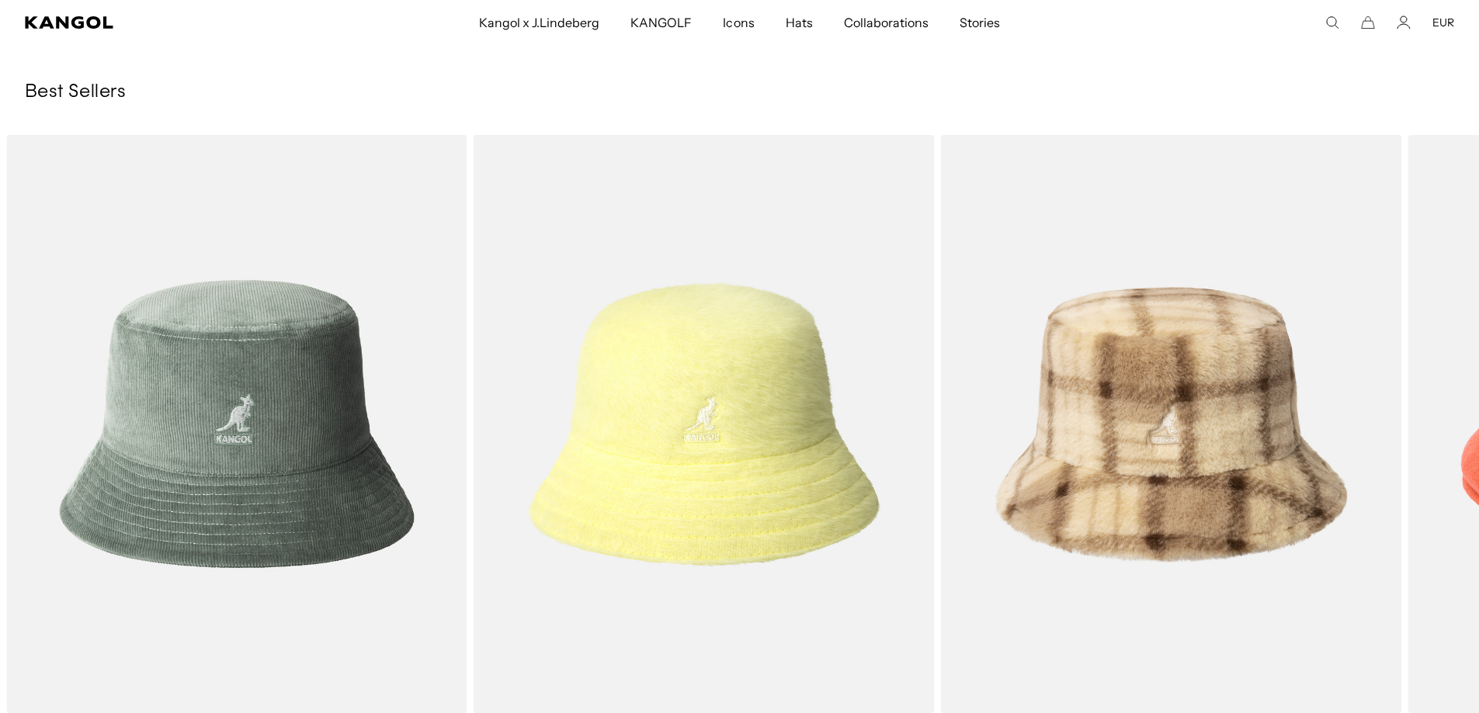
scroll to position [0, 320]
